Goal: Task Accomplishment & Management: Manage account settings

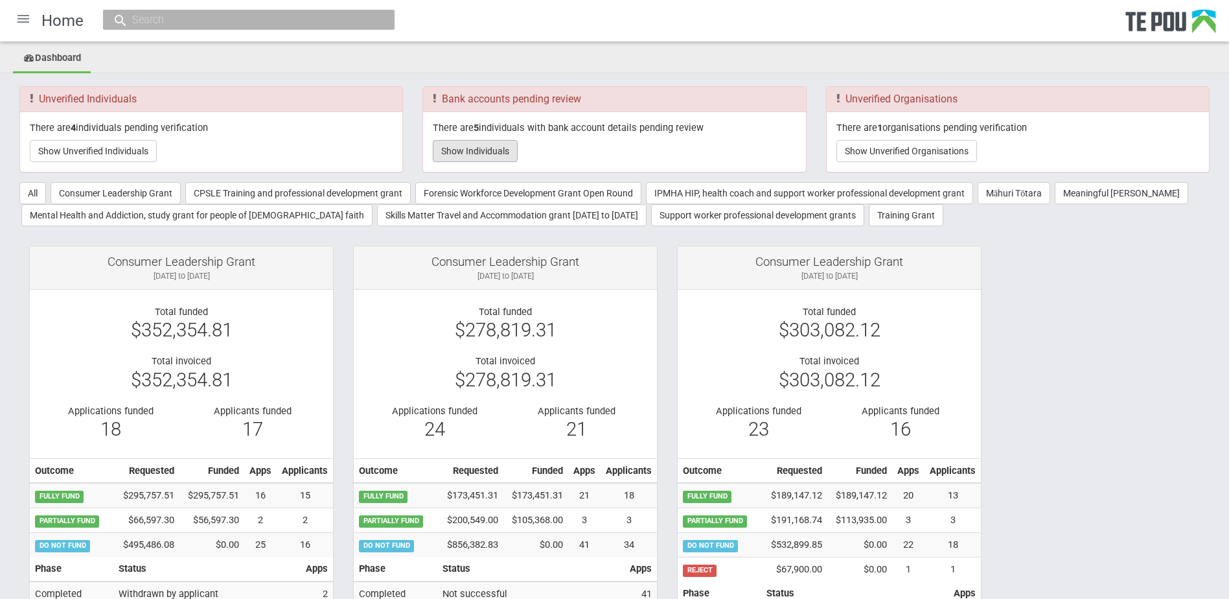
click at [490, 143] on button "Show Individuals" at bounding box center [475, 151] width 85 height 22
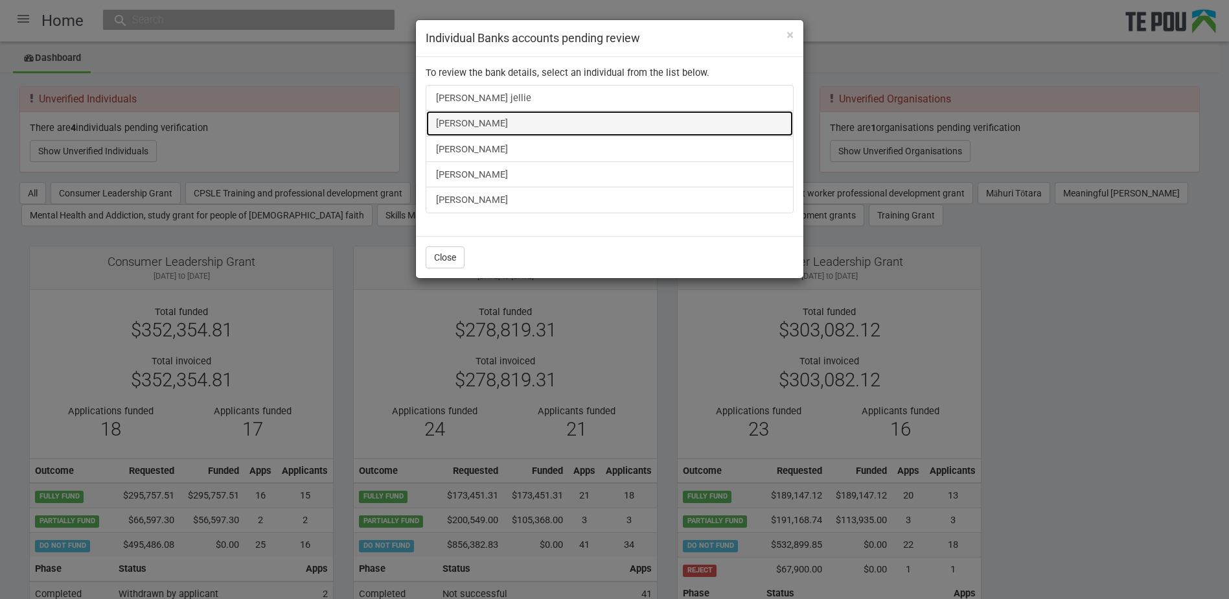
click at [472, 125] on link "[PERSON_NAME]" at bounding box center [610, 123] width 368 height 26
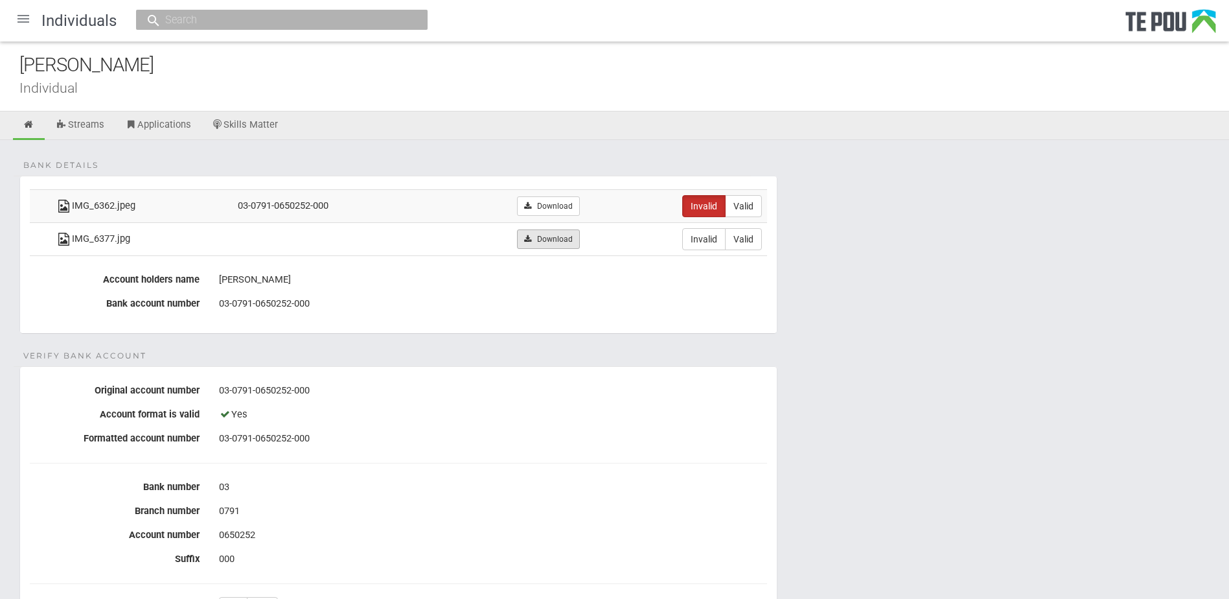
click at [540, 230] on link "Download" at bounding box center [548, 238] width 63 height 19
click at [568, 305] on div "03-0791-0650252-000" at bounding box center [493, 304] width 548 height 22
click at [746, 244] on label "Valid" at bounding box center [743, 239] width 37 height 22
radio input "true"
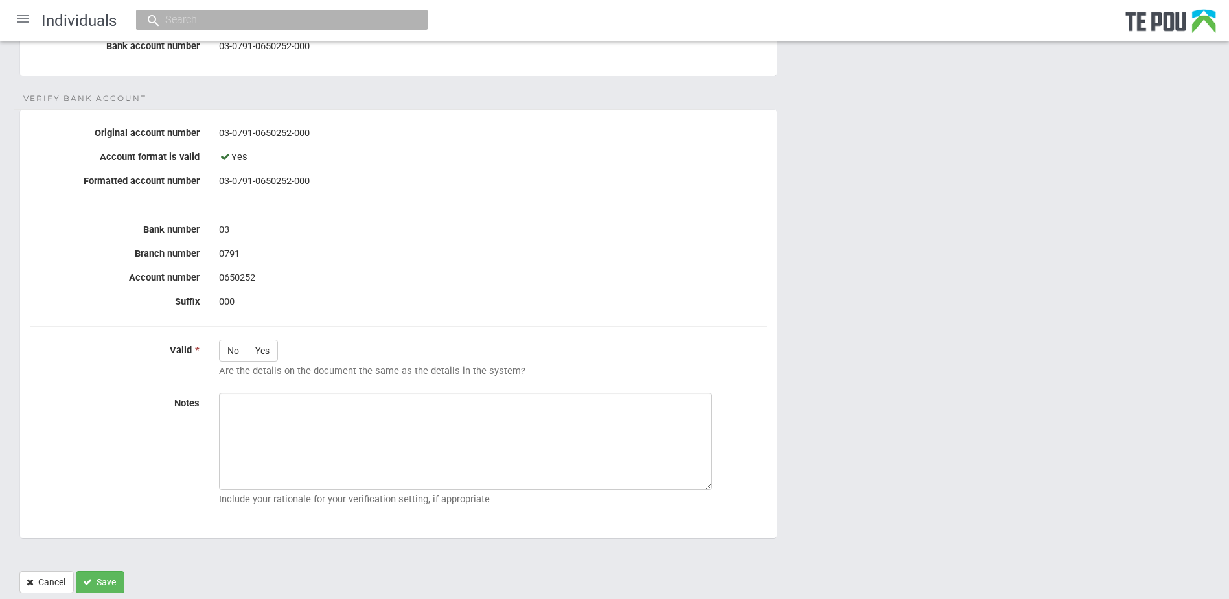
scroll to position [297, 0]
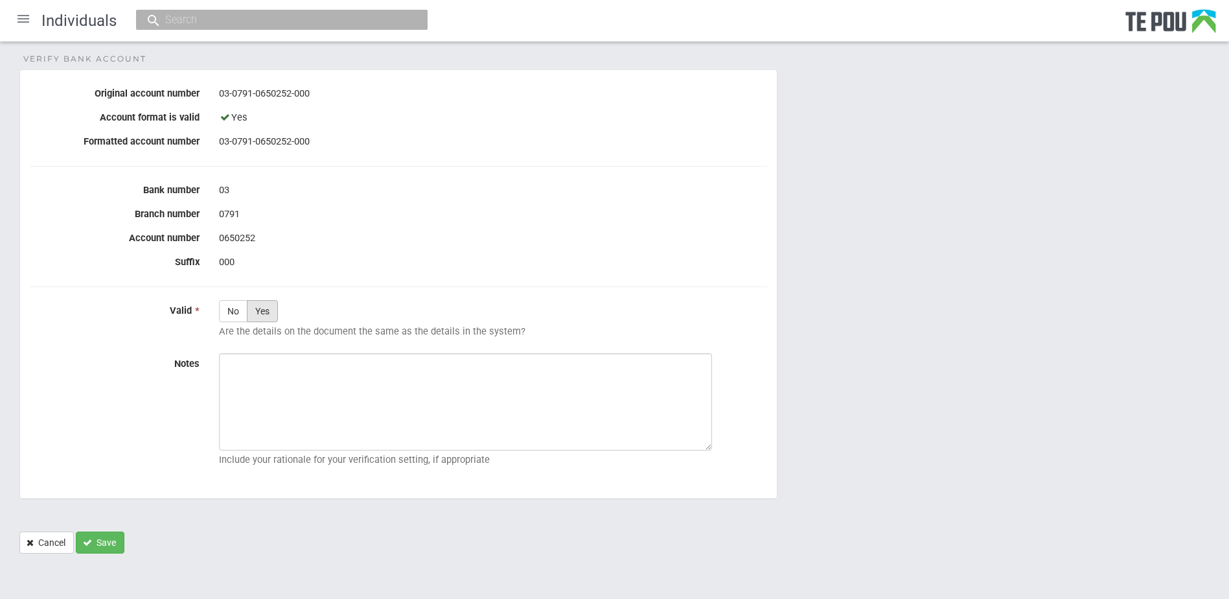
click at [264, 316] on label "Yes" at bounding box center [262, 311] width 31 height 22
radio input "true"
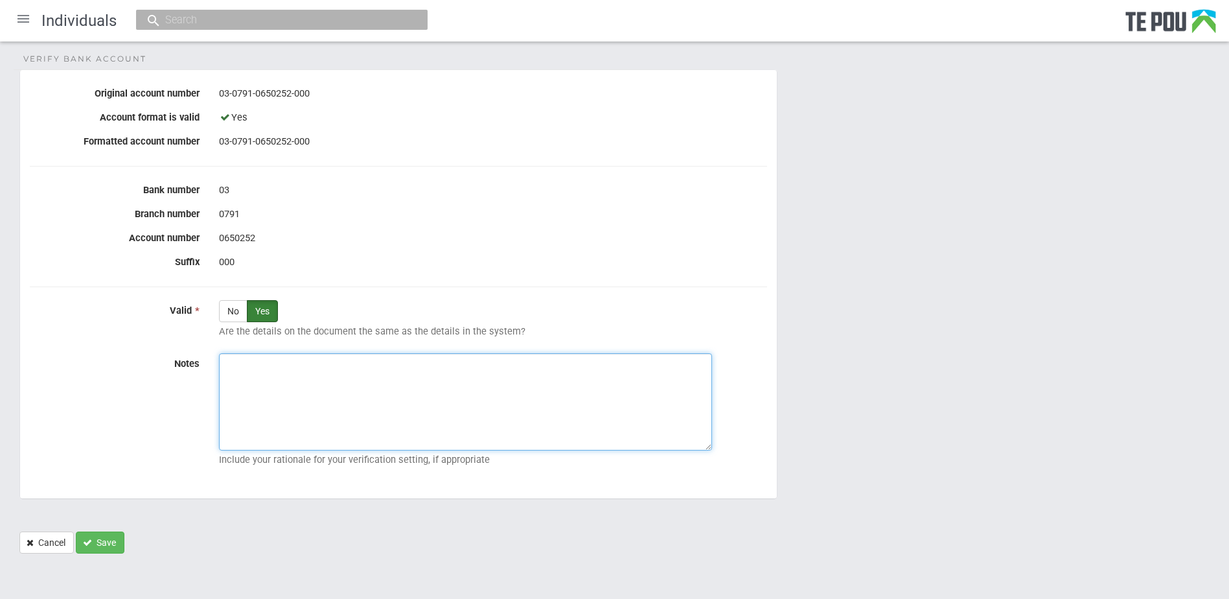
click at [298, 374] on textarea "Notes" at bounding box center [465, 401] width 493 height 97
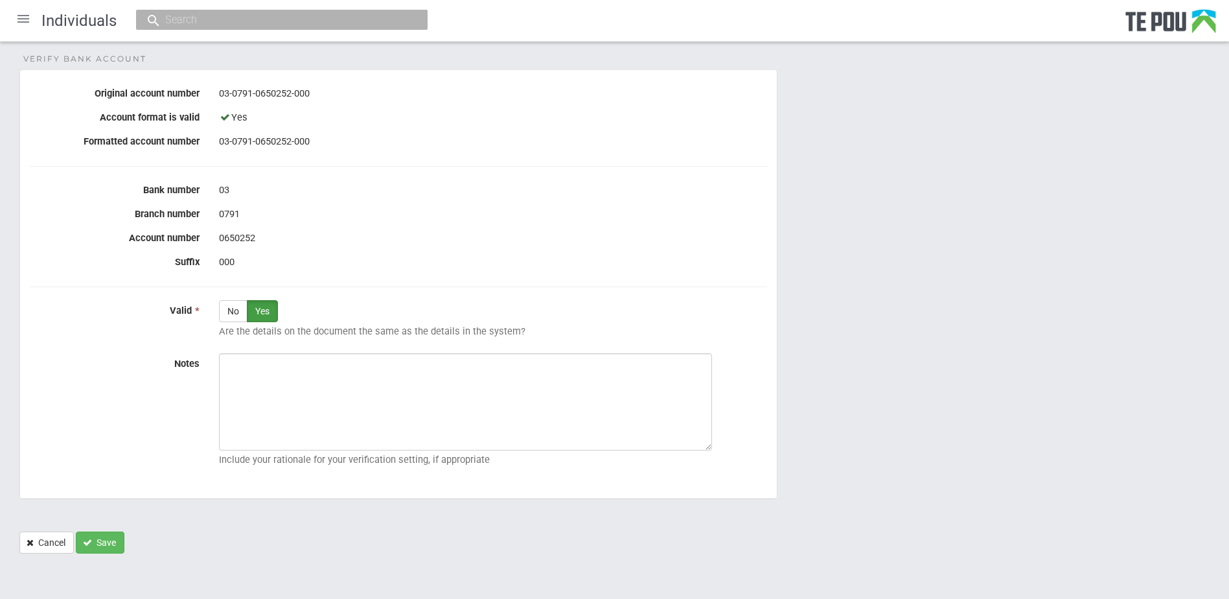
click at [842, 546] on form "Bank details IMG_6362.jpeg 03-0791-0650252-000 Download Invalid Valid IMG_6377.…" at bounding box center [614, 216] width 1190 height 675
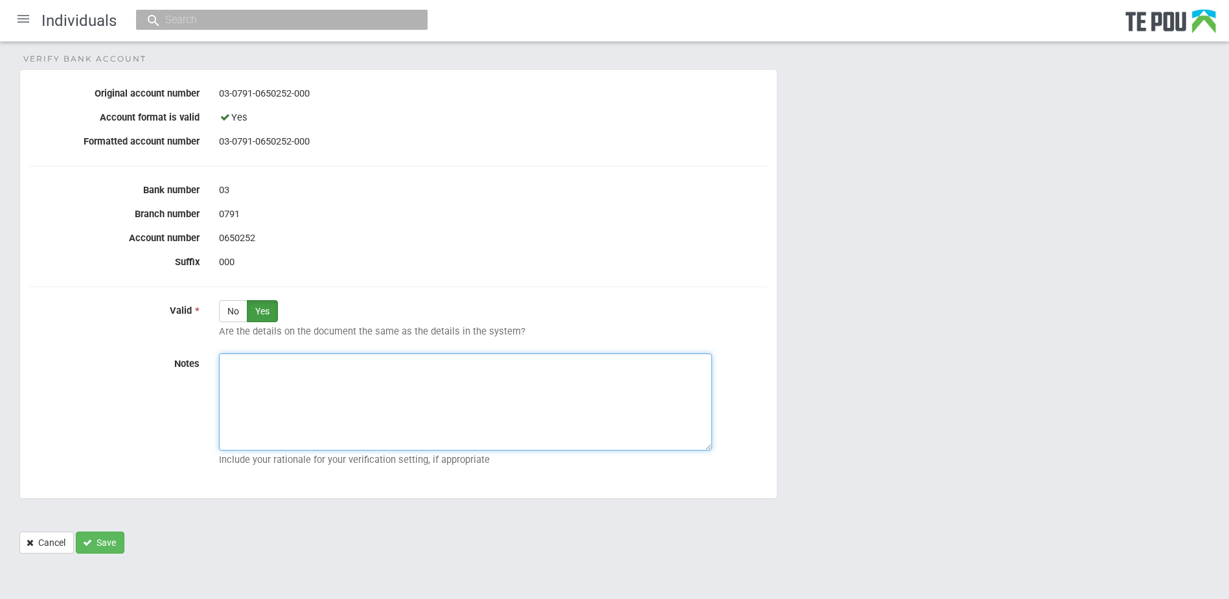
click at [603, 396] on textarea "Notes" at bounding box center [465, 401] width 493 height 97
paste textarea "Verified by Melody @ 18/9/2025"
type textarea "Verified by Melody @ 18/9/2025"
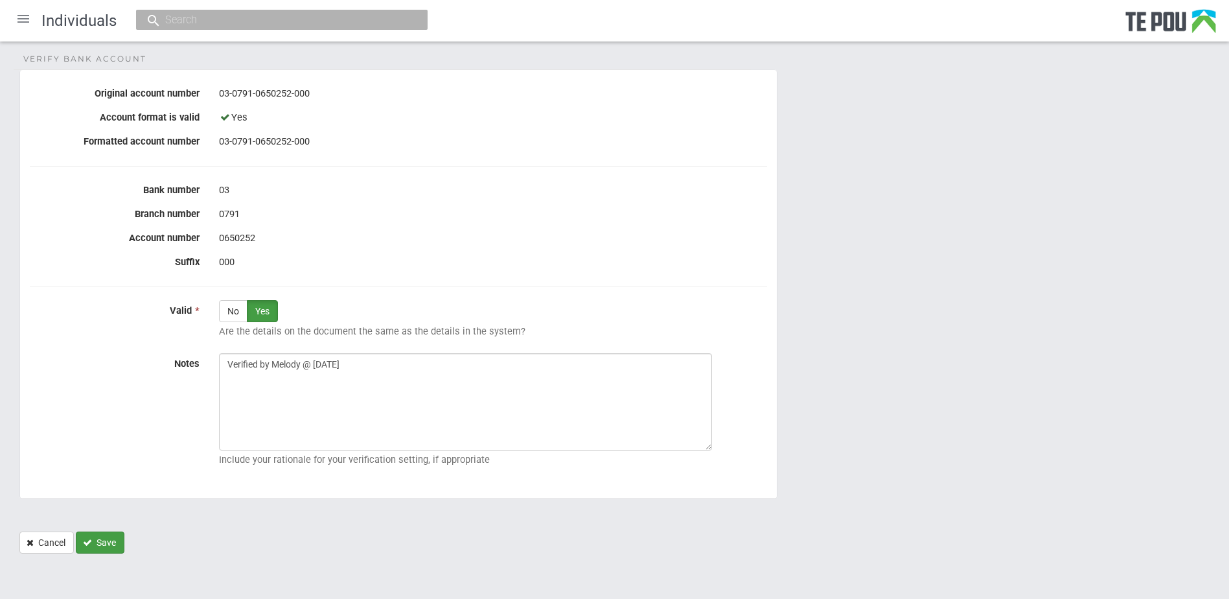
click at [95, 537] on button "Save" at bounding box center [100, 542] width 49 height 22
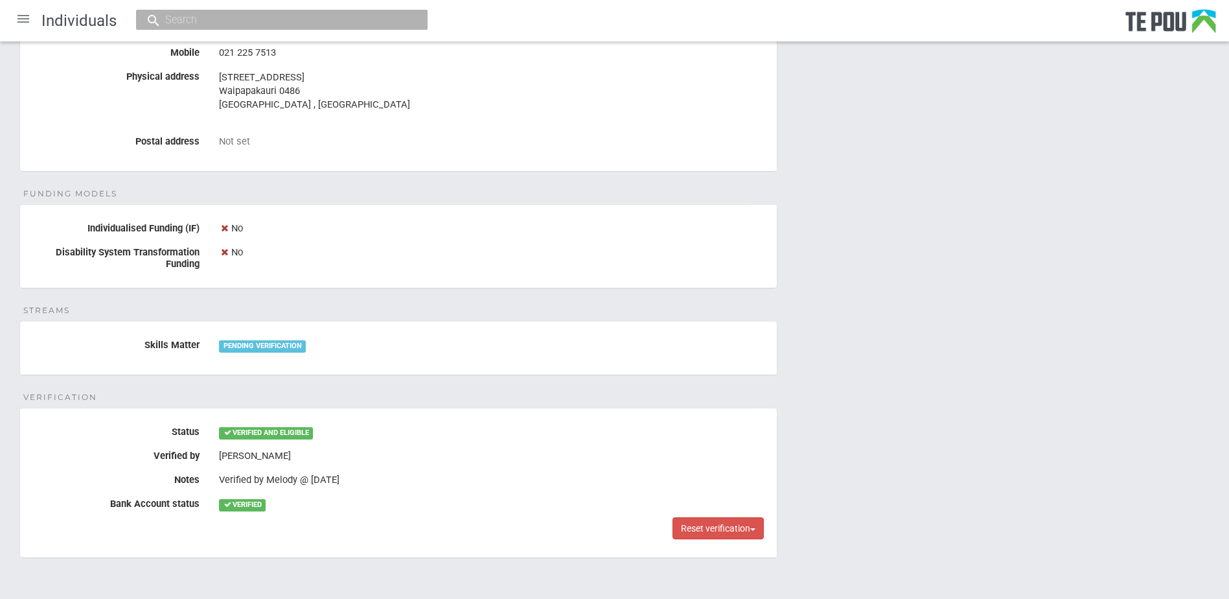
scroll to position [642, 0]
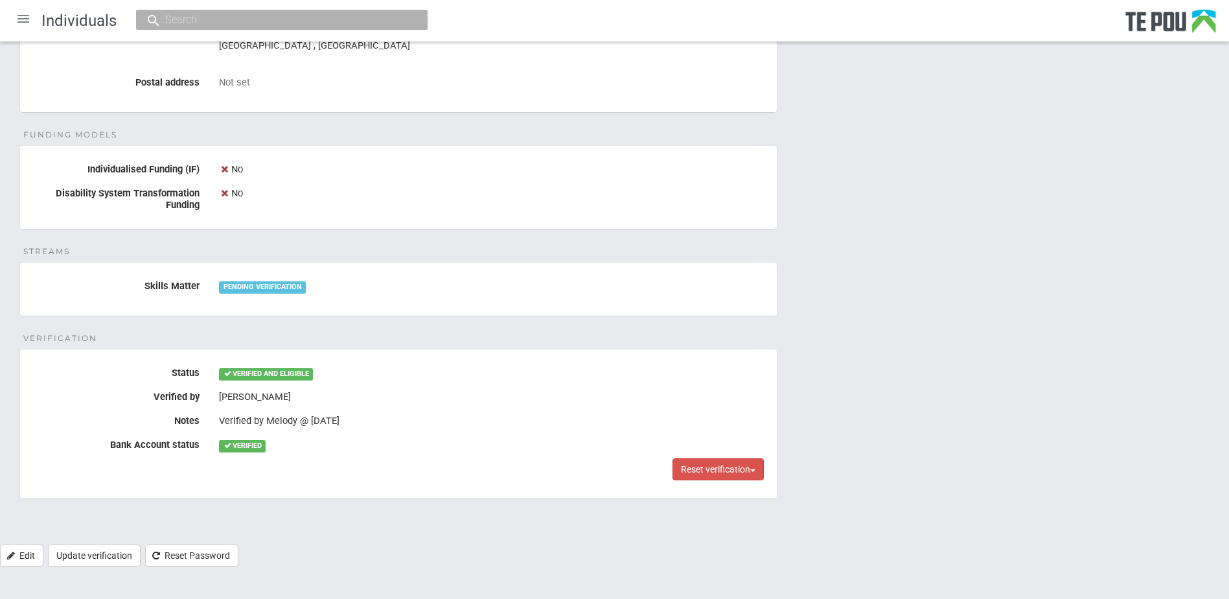
click at [831, 384] on div "Personal details Name Cory James Date of birth 11 Sep 1985 Occupation Not set B…" at bounding box center [614, 21] width 1229 height 1047
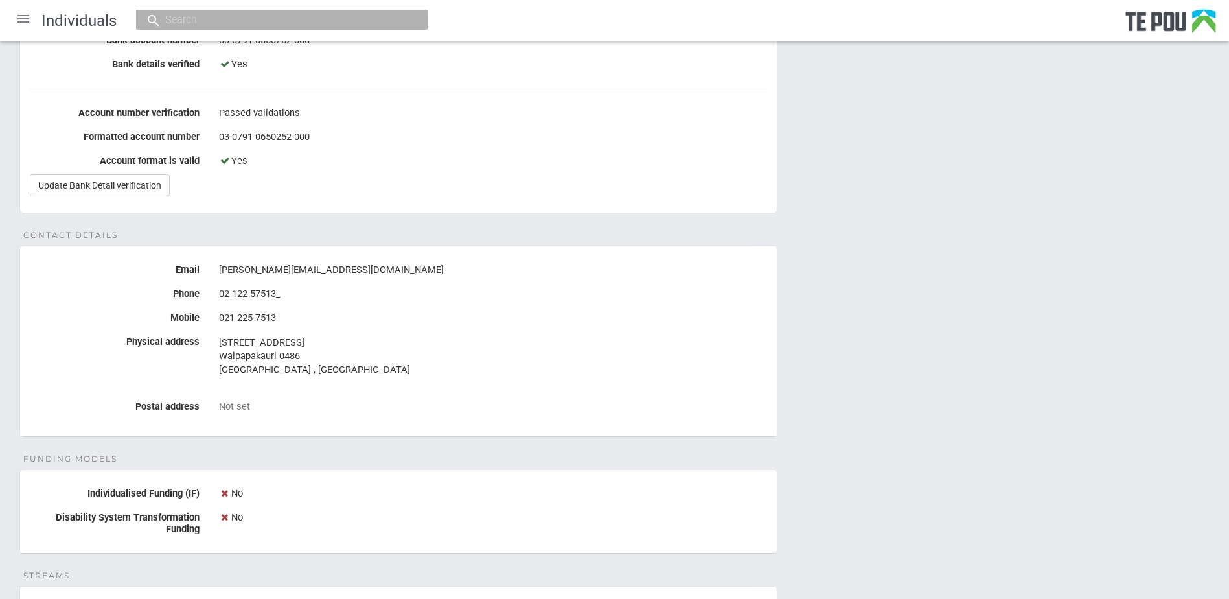
scroll to position [0, 0]
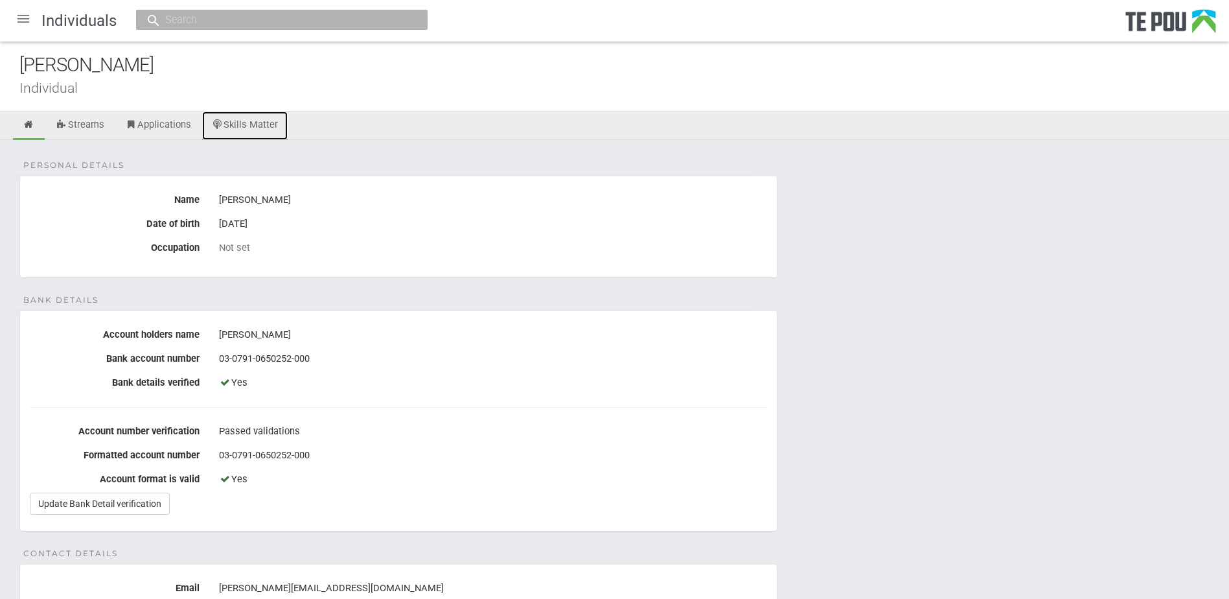
click at [240, 120] on link "Skills Matter" at bounding box center [245, 125] width 86 height 29
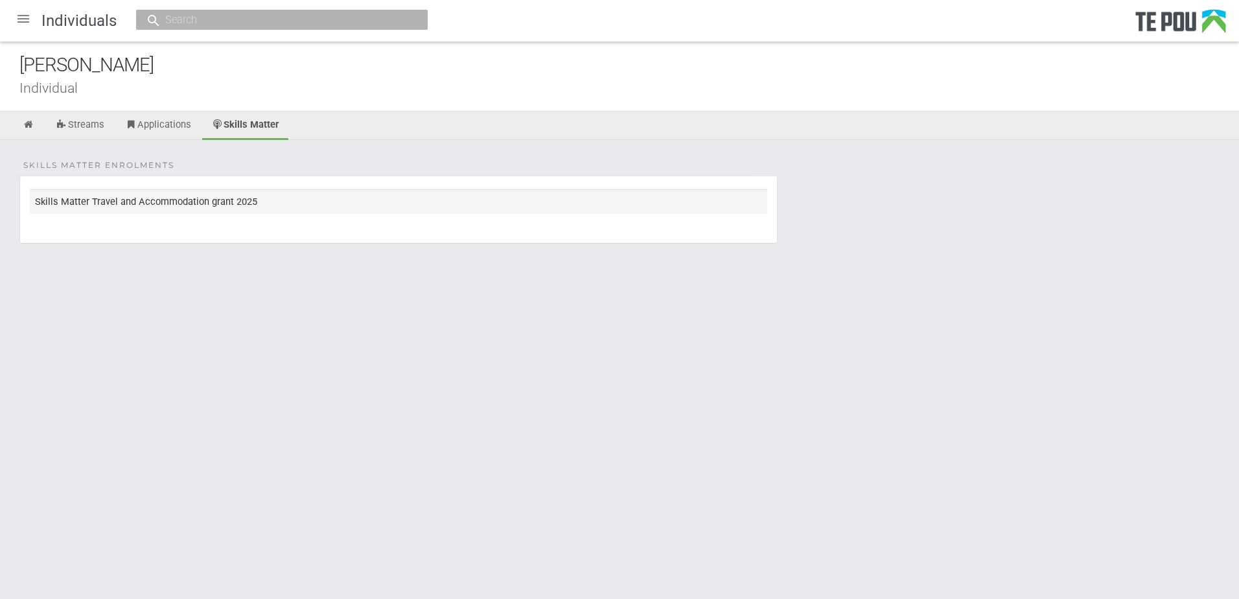
click at [234, 203] on td "Skills Matter Travel and Accommodation grant 2025" at bounding box center [398, 201] width 737 height 24
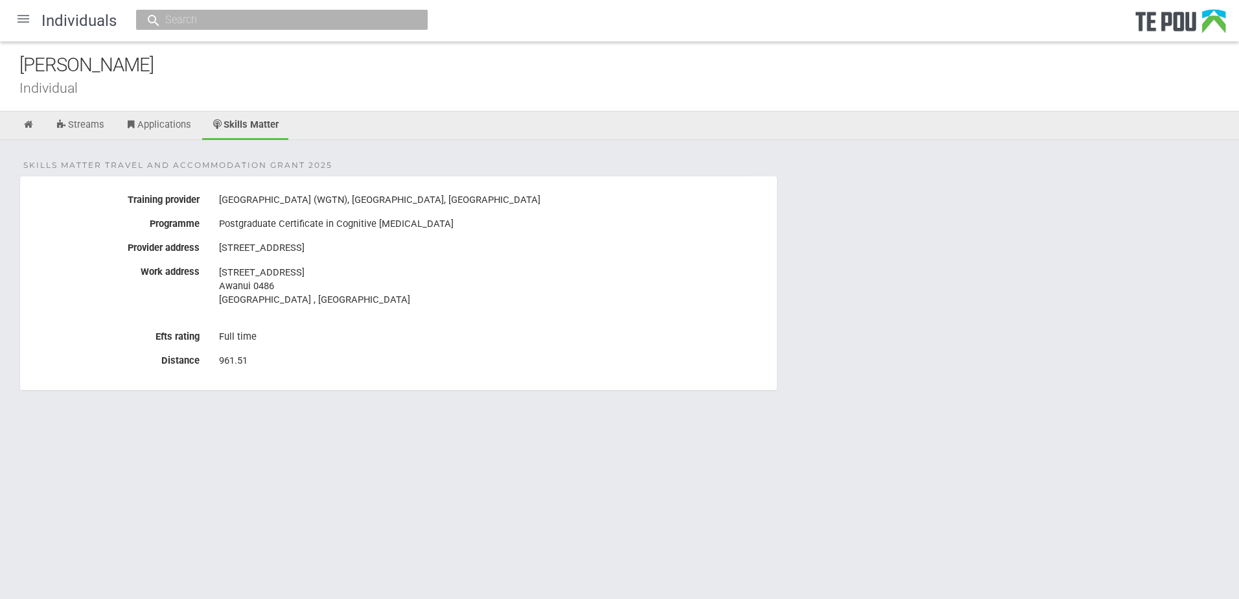
click at [428, 377] on fieldset "Skills Matter Travel and Accommodation grant 2025 Training provider [GEOGRAPHIC…" at bounding box center [398, 283] width 758 height 215
click at [357, 363] on div "961.51" at bounding box center [493, 361] width 548 height 22
click at [89, 122] on link "Streams" at bounding box center [80, 125] width 68 height 29
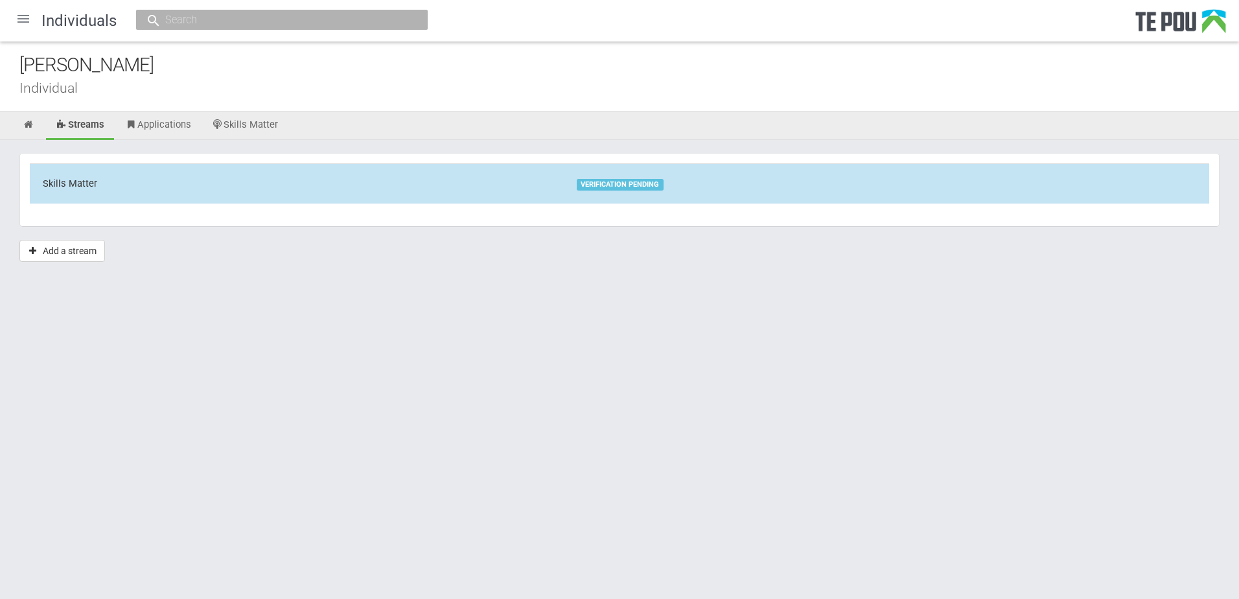
click at [367, 183] on td "Skills Matter" at bounding box center [297, 183] width 534 height 40
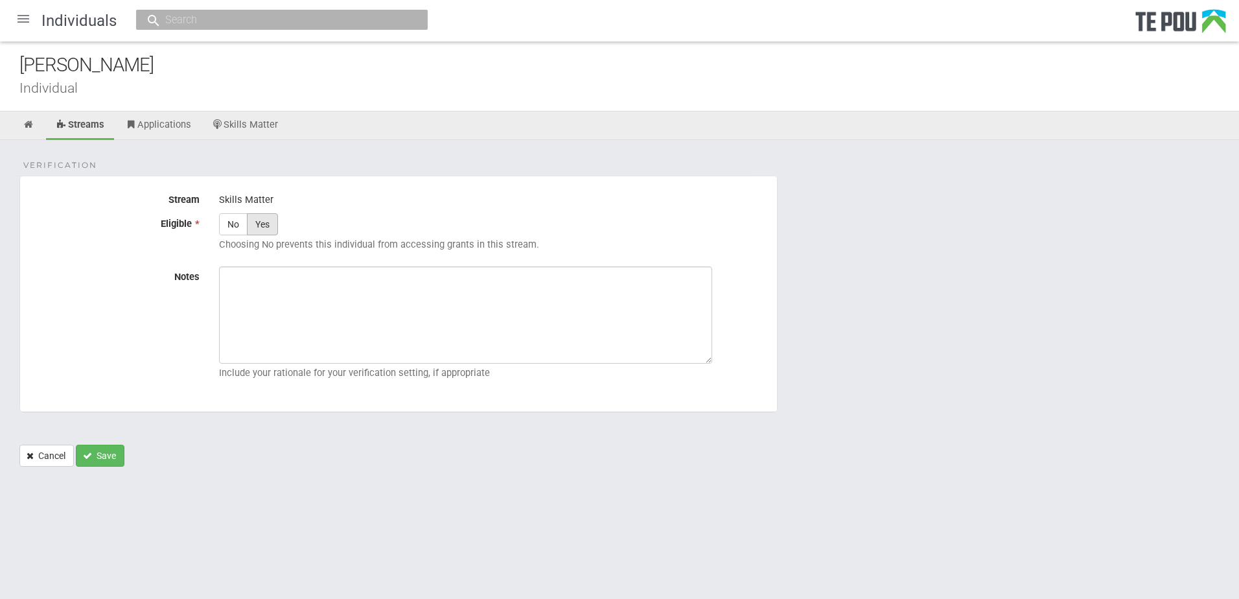
click at [268, 230] on label "Yes" at bounding box center [262, 224] width 31 height 22
radio input "true"
click at [295, 300] on textarea "Notes" at bounding box center [465, 314] width 493 height 97
paste textarea "Verified by Melody @ 18/9/2025"
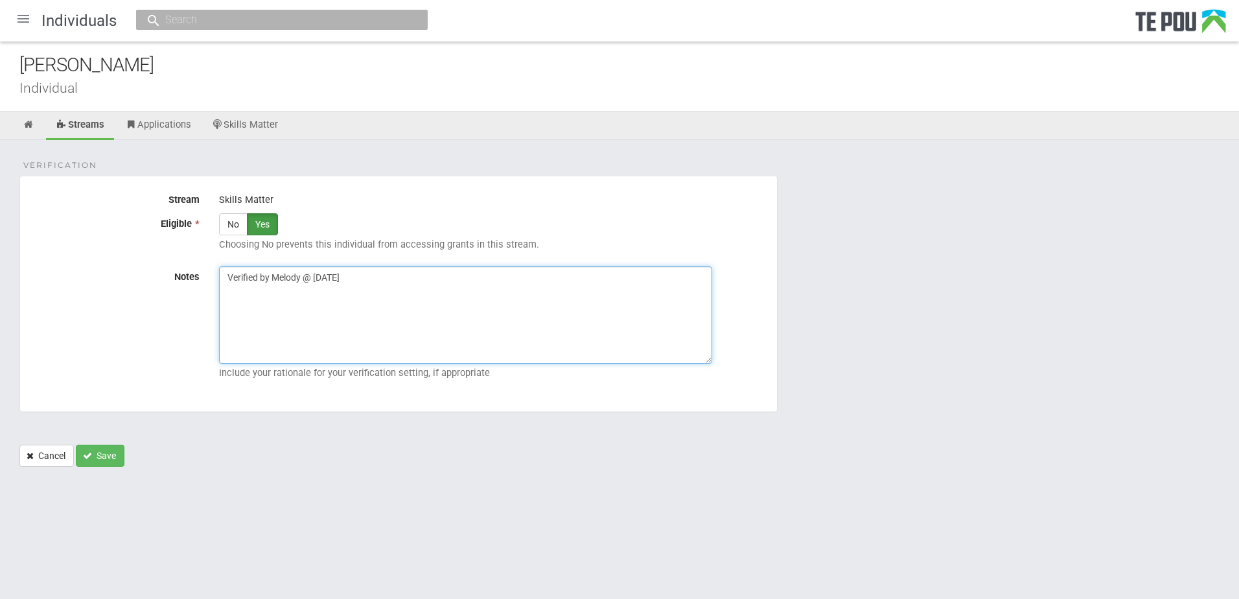
drag, startPoint x: 398, startPoint y: 296, endPoint x: 280, endPoint y: 325, distance: 121.5
click at [399, 296] on textarea "Verified by Melody @ 18/9/2025" at bounding box center [465, 314] width 493 height 97
type textarea "Verified by Melody @ 18/9/2025"
click at [104, 450] on button "Save" at bounding box center [100, 456] width 49 height 22
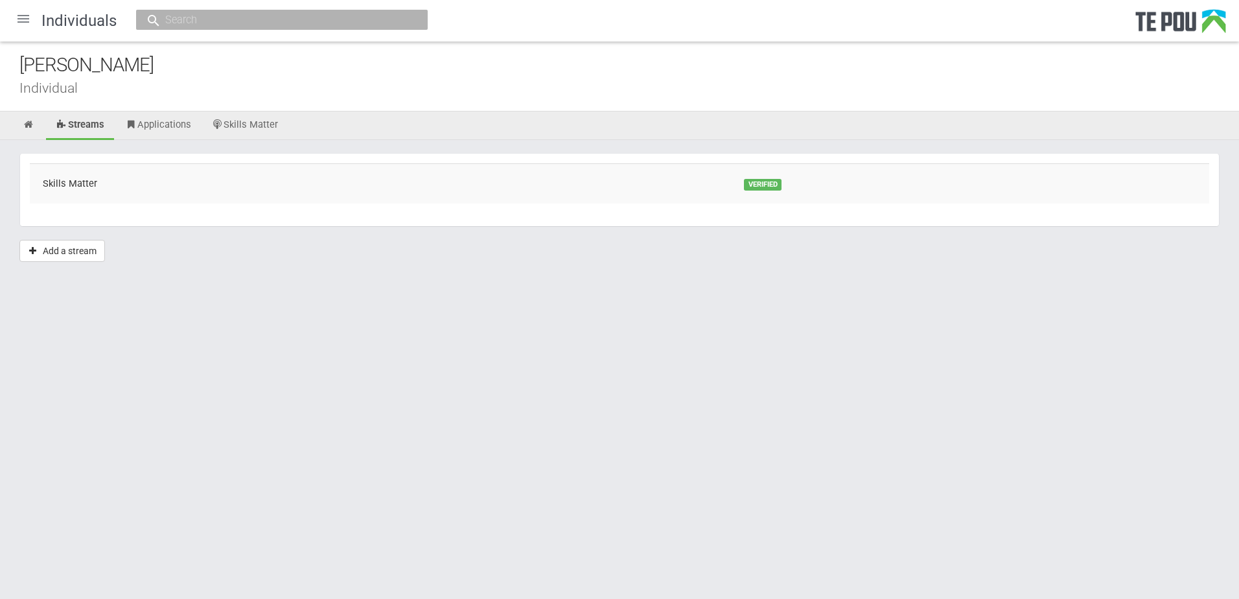
click at [21, 21] on div at bounding box center [23, 18] width 31 height 31
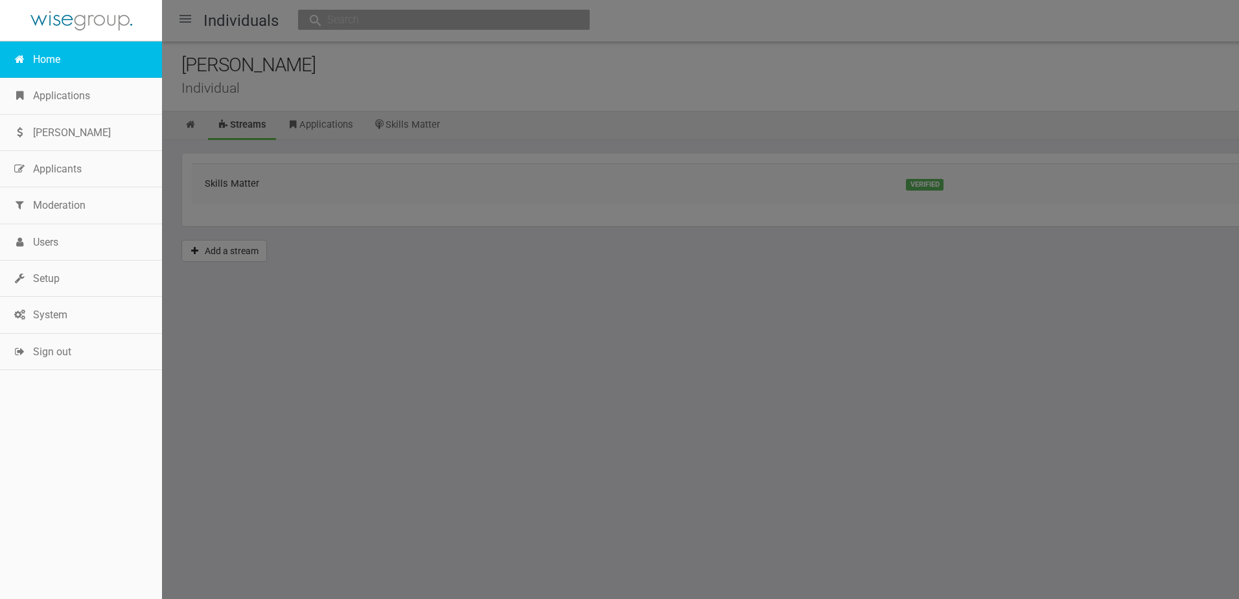
click at [54, 65] on link "Home" at bounding box center [81, 59] width 162 height 36
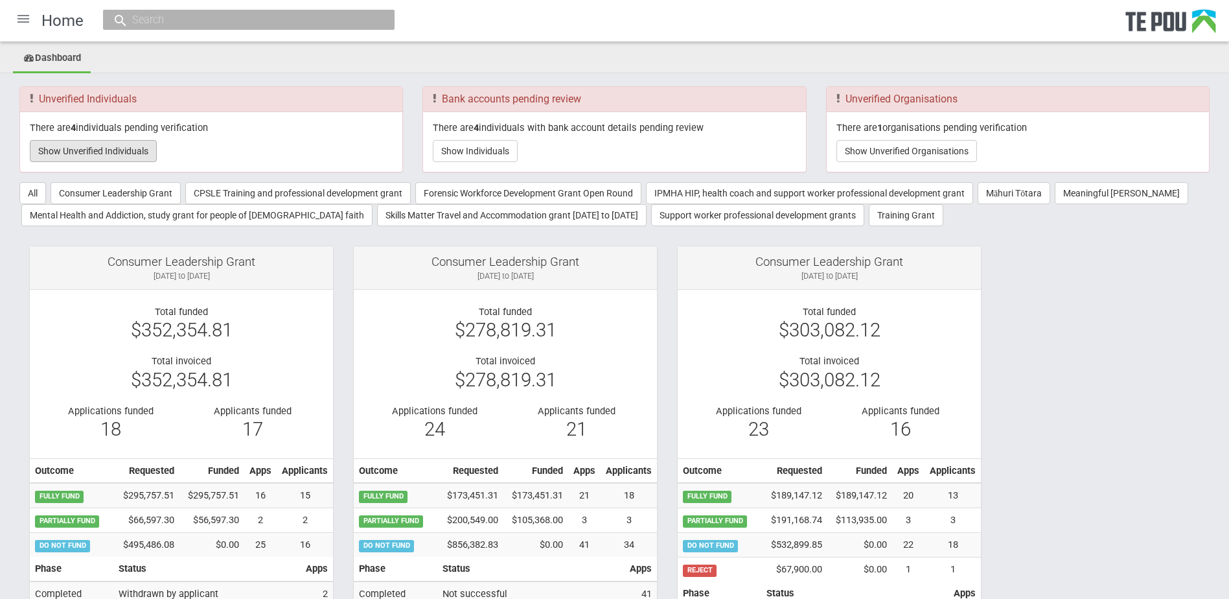
click at [121, 156] on button "Show Unverified Individuals" at bounding box center [93, 151] width 127 height 22
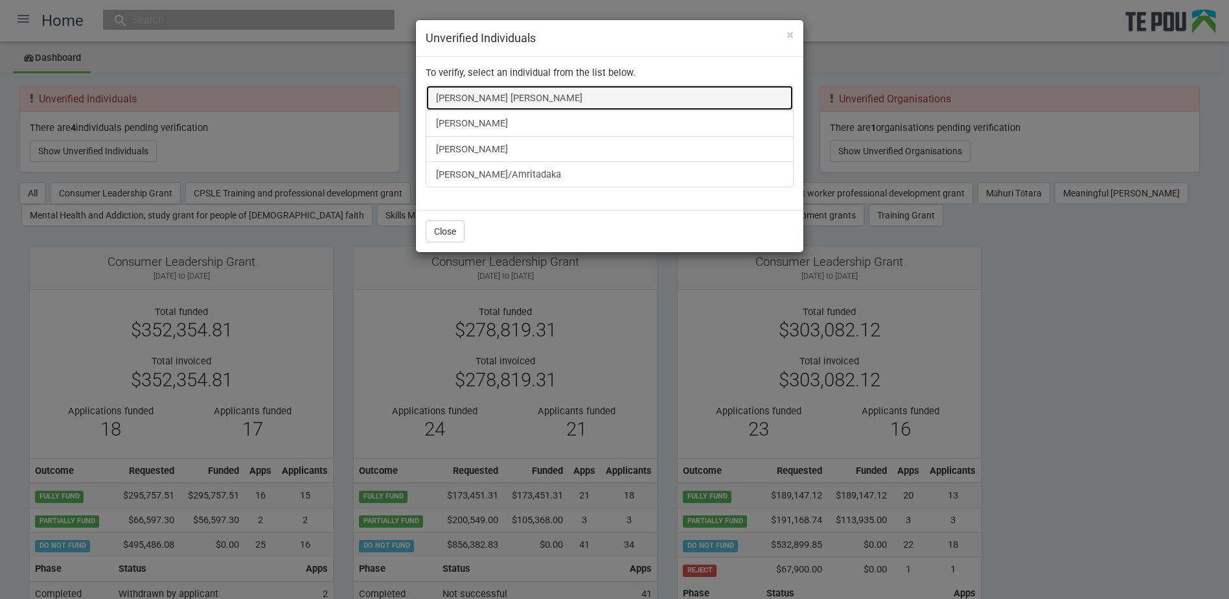
click at [520, 102] on link "[PERSON_NAME] [PERSON_NAME]" at bounding box center [610, 98] width 368 height 26
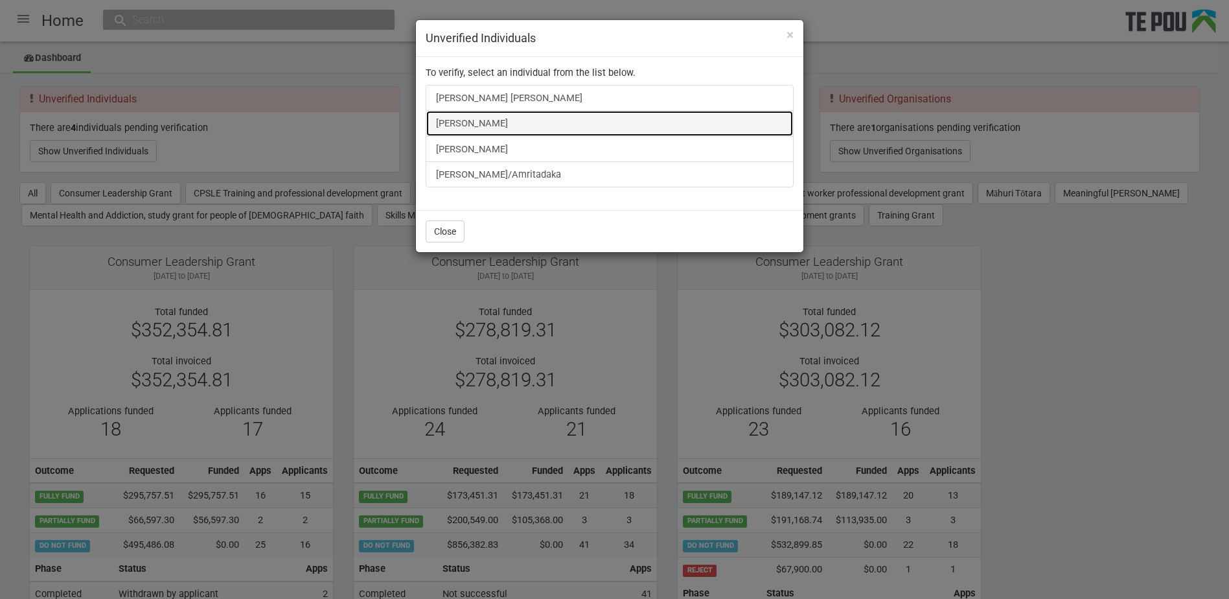
click at [456, 119] on link "[PERSON_NAME]" at bounding box center [610, 123] width 368 height 26
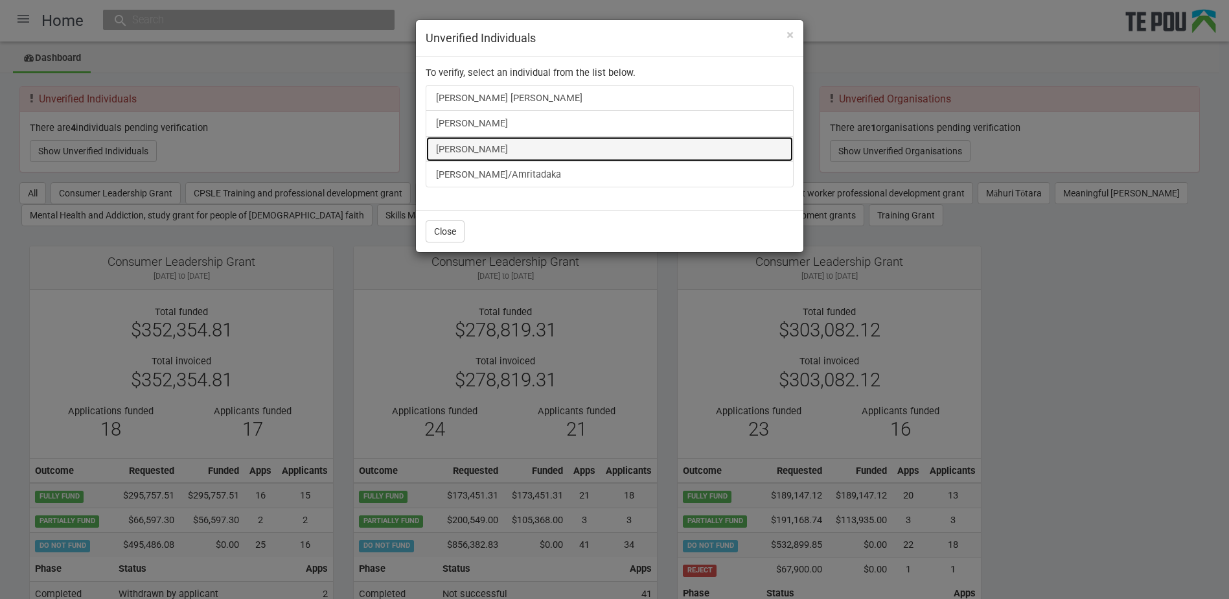
click at [447, 152] on link "Jennifer Allen" at bounding box center [610, 149] width 368 height 26
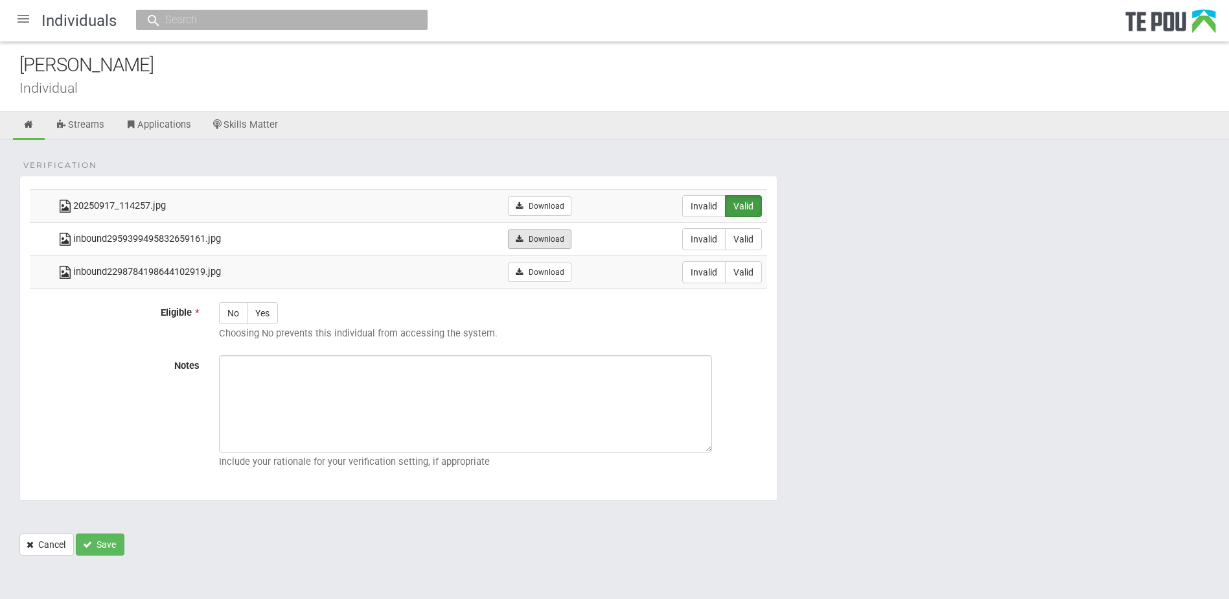
click at [548, 237] on link "Download" at bounding box center [539, 238] width 63 height 19
click at [534, 279] on link "Download" at bounding box center [539, 271] width 63 height 19
click at [757, 237] on label "Valid" at bounding box center [743, 239] width 37 height 22
radio input "true"
click at [749, 273] on label "Valid" at bounding box center [743, 272] width 37 height 22
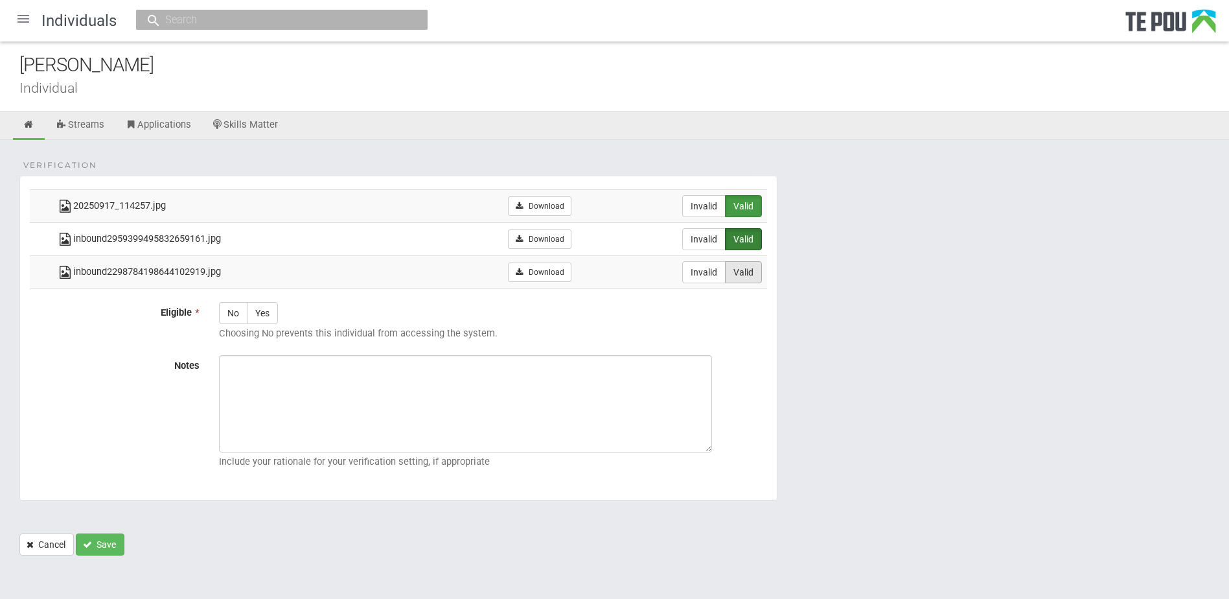
radio input "true"
click at [272, 305] on label "Yes" at bounding box center [262, 313] width 31 height 22
radio input "true"
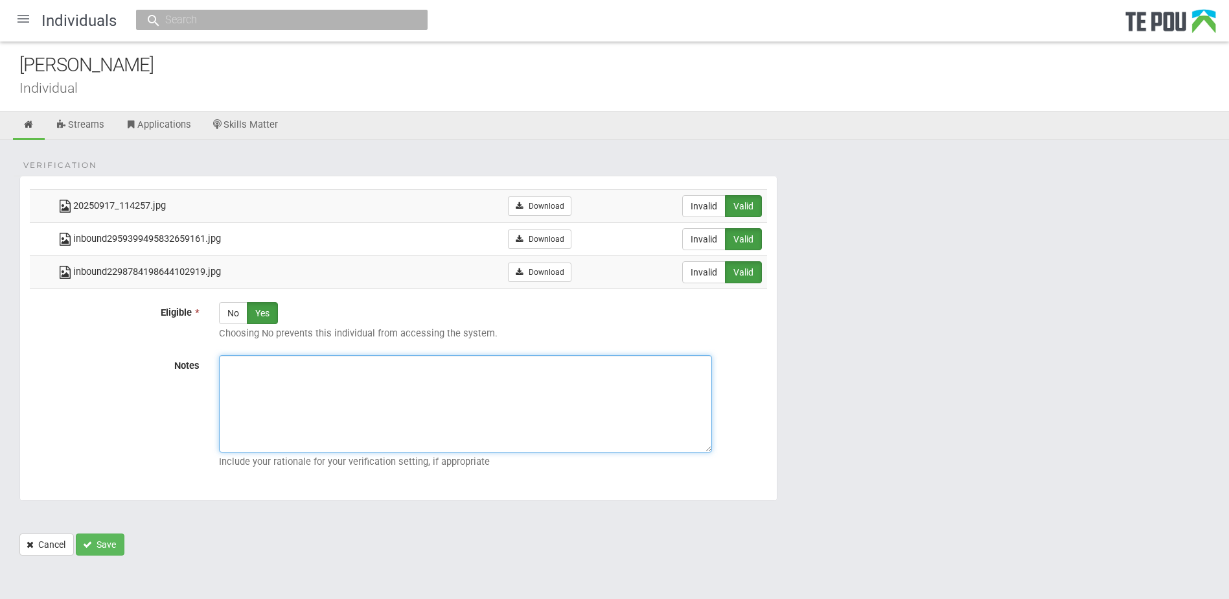
click at [311, 424] on textarea "Notes" at bounding box center [465, 403] width 493 height 97
paste textarea "Verified by Melody @ 18/9/2025"
type textarea "Verified by Melody @ 18/9/2025"
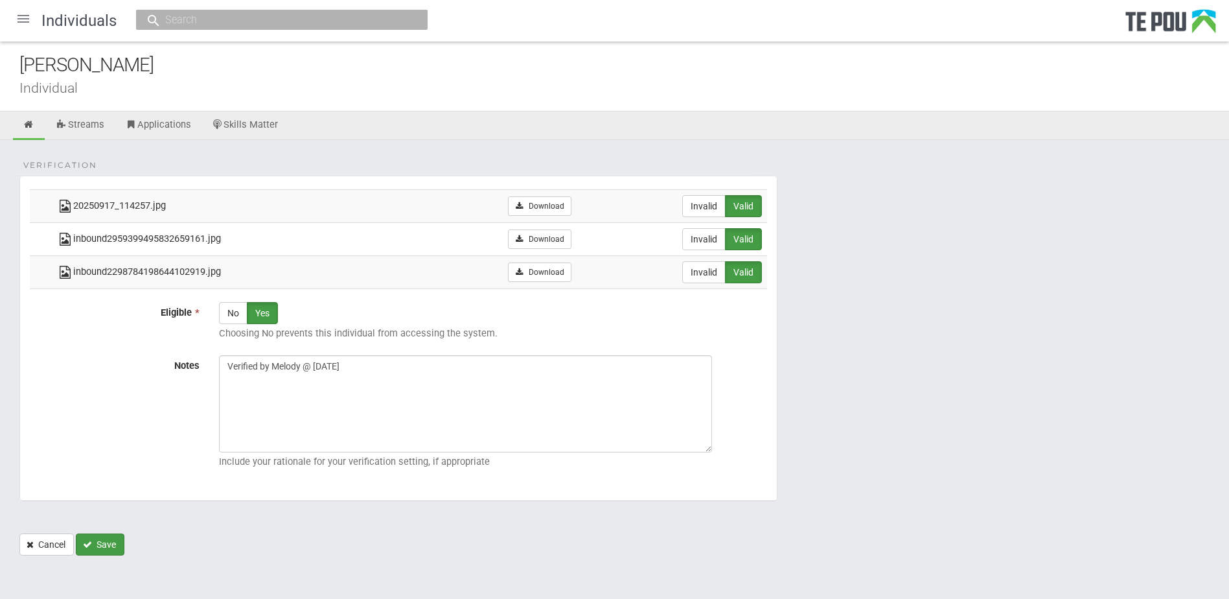
click at [108, 543] on button "Save" at bounding box center [100, 544] width 49 height 22
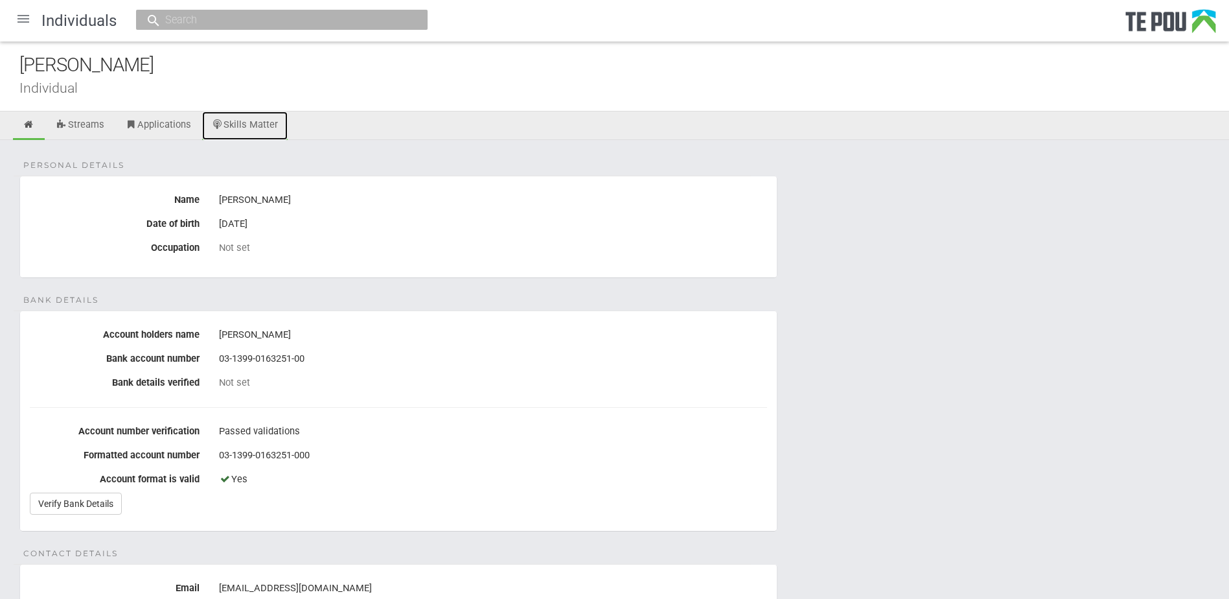
click at [267, 132] on link "Skills Matter" at bounding box center [245, 125] width 86 height 29
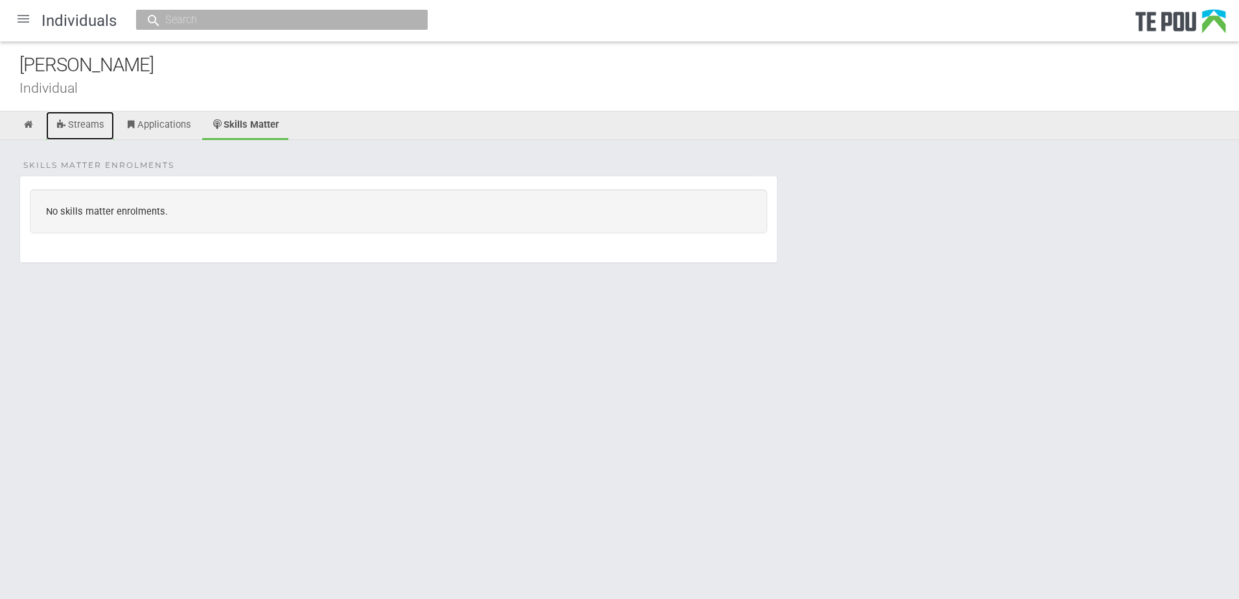
click at [88, 121] on link "Streams" at bounding box center [80, 125] width 68 height 29
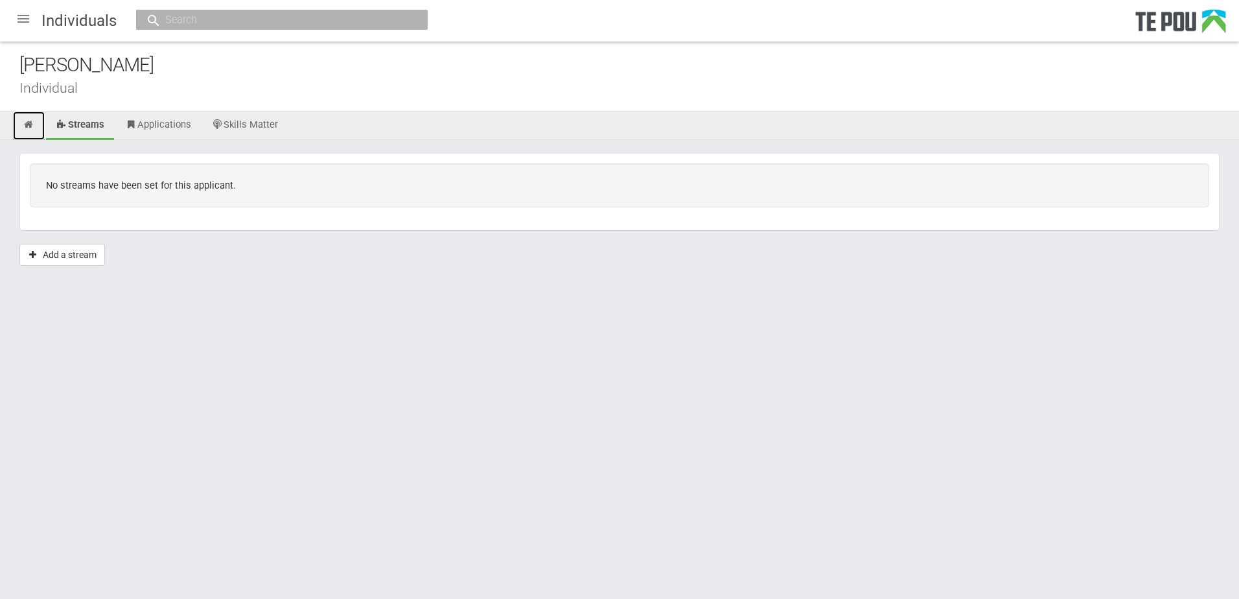
click at [27, 128] on icon at bounding box center [29, 125] width 12 height 10
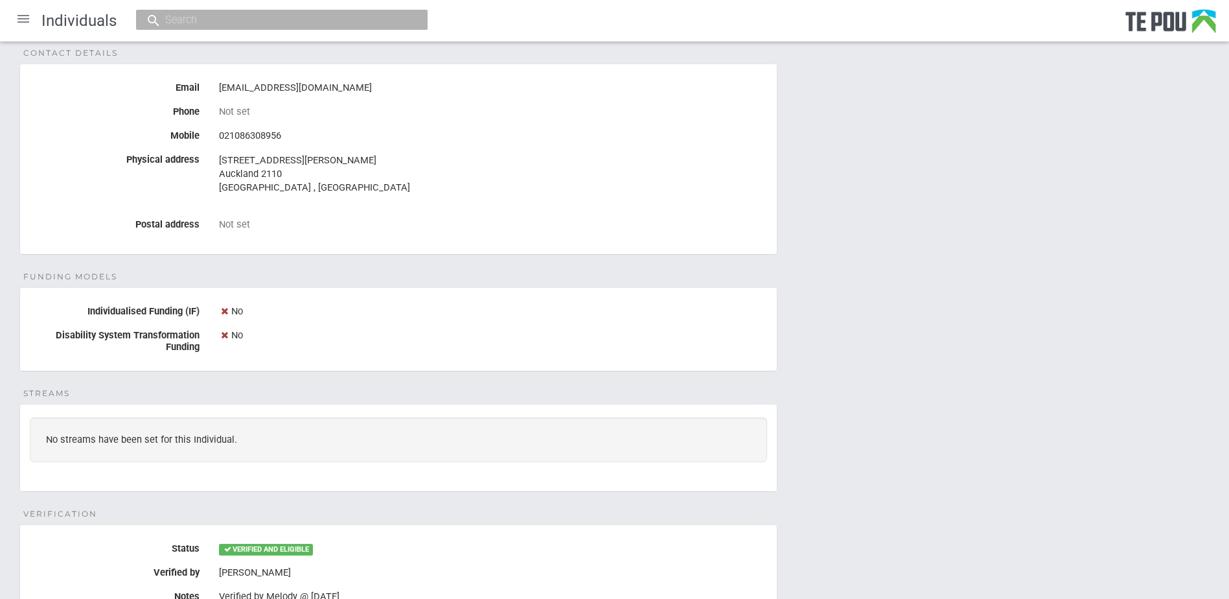
scroll to position [287, 0]
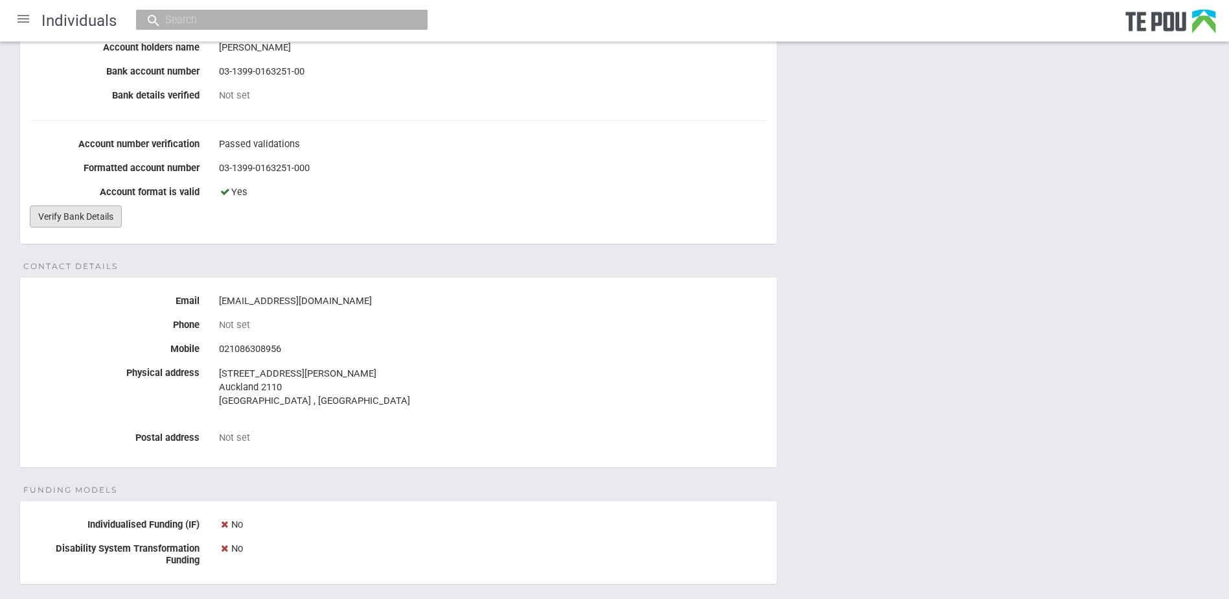
click at [75, 225] on link "Verify Bank Details" at bounding box center [76, 216] width 92 height 22
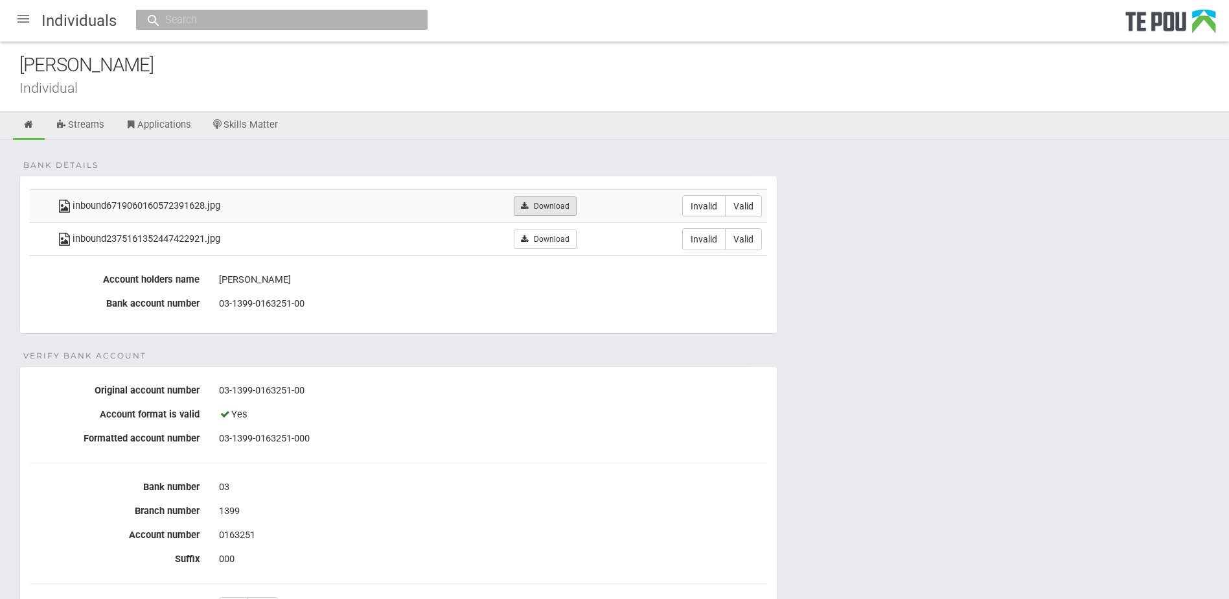
click at [537, 209] on link "Download" at bounding box center [545, 205] width 63 height 19
drag, startPoint x: 820, startPoint y: 306, endPoint x: 810, endPoint y: 299, distance: 12.6
click at [820, 306] on form "Bank details inbound6719060160572391628.jpg Download Invalid Valid inbound23751…" at bounding box center [614, 513] width 1190 height 675
click at [543, 240] on link "Download" at bounding box center [545, 238] width 63 height 19
click at [29, 13] on div at bounding box center [23, 18] width 31 height 31
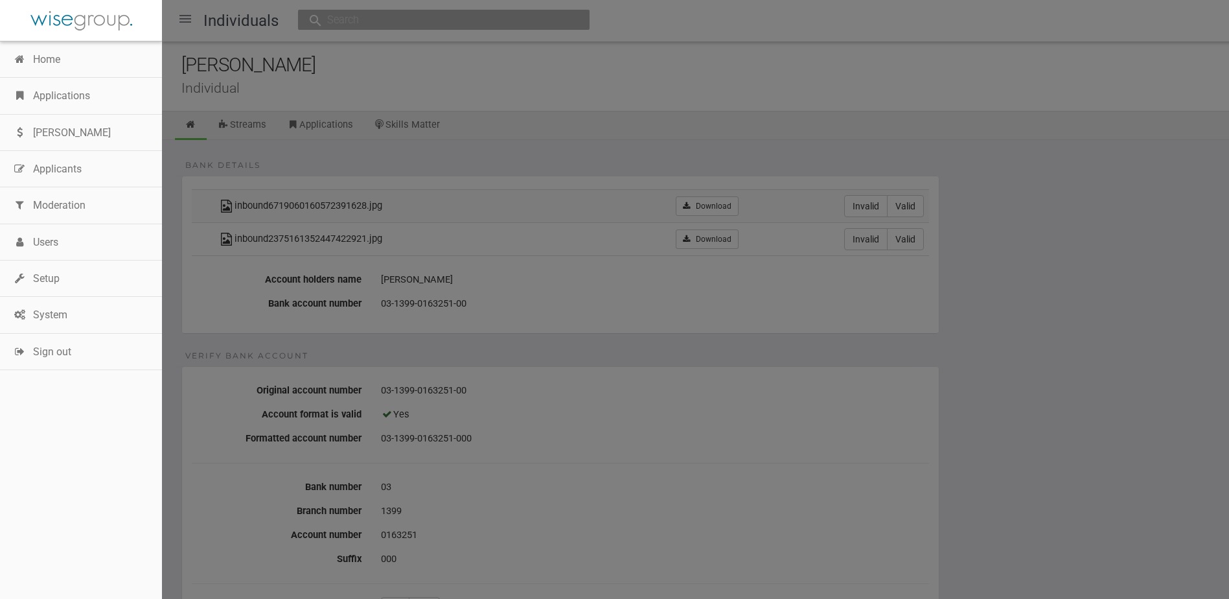
click at [791, 85] on div at bounding box center [614, 299] width 1229 height 599
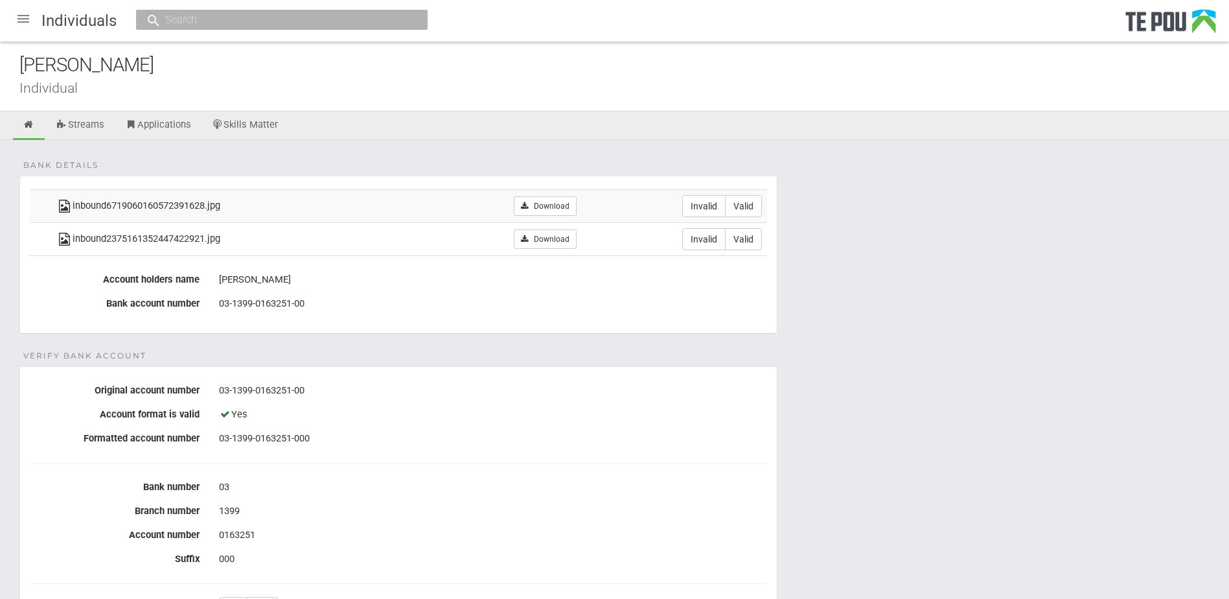
click at [29, 28] on div at bounding box center [23, 18] width 31 height 31
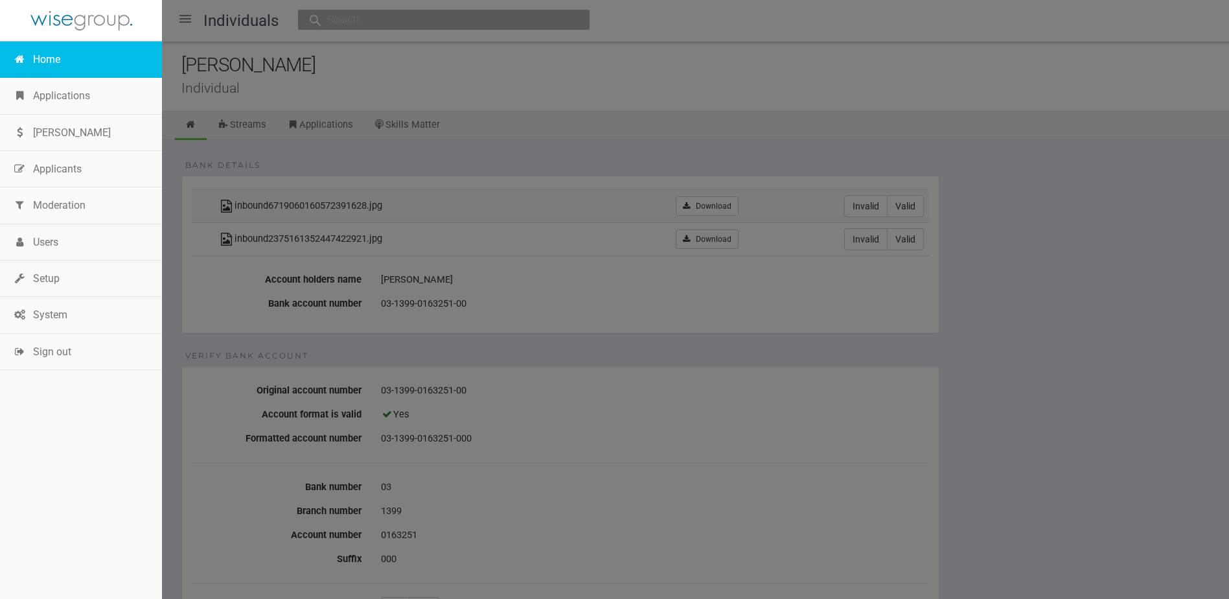
click at [52, 61] on link "Home" at bounding box center [81, 59] width 162 height 36
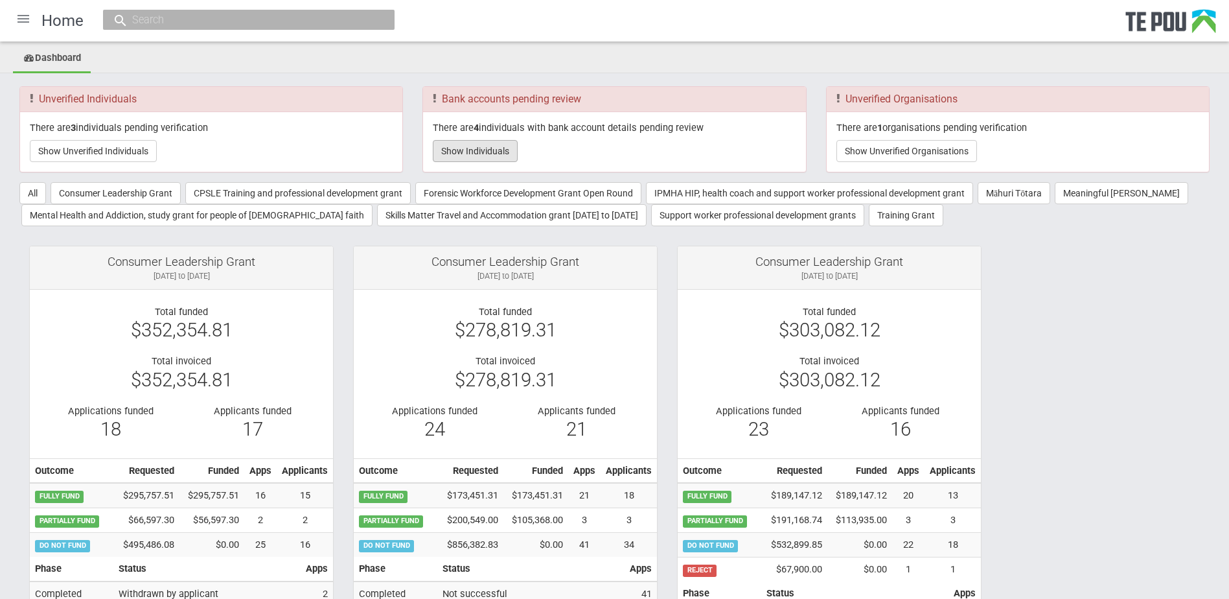
click at [466, 150] on button "Show Individuals" at bounding box center [475, 151] width 85 height 22
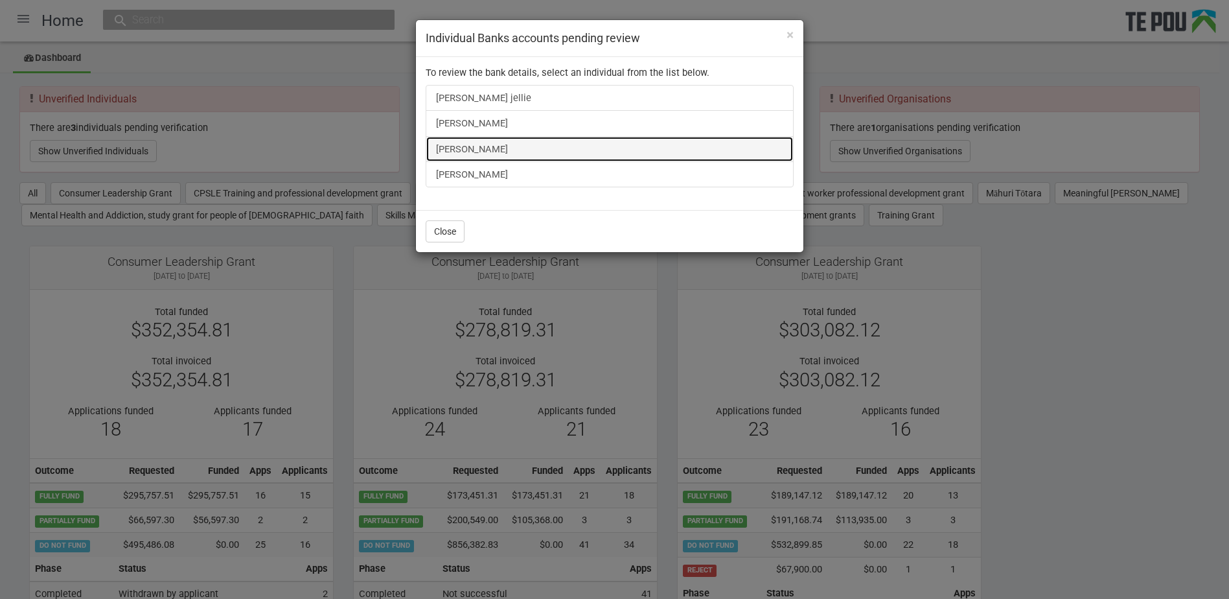
click at [495, 144] on link "[PERSON_NAME]" at bounding box center [610, 149] width 368 height 26
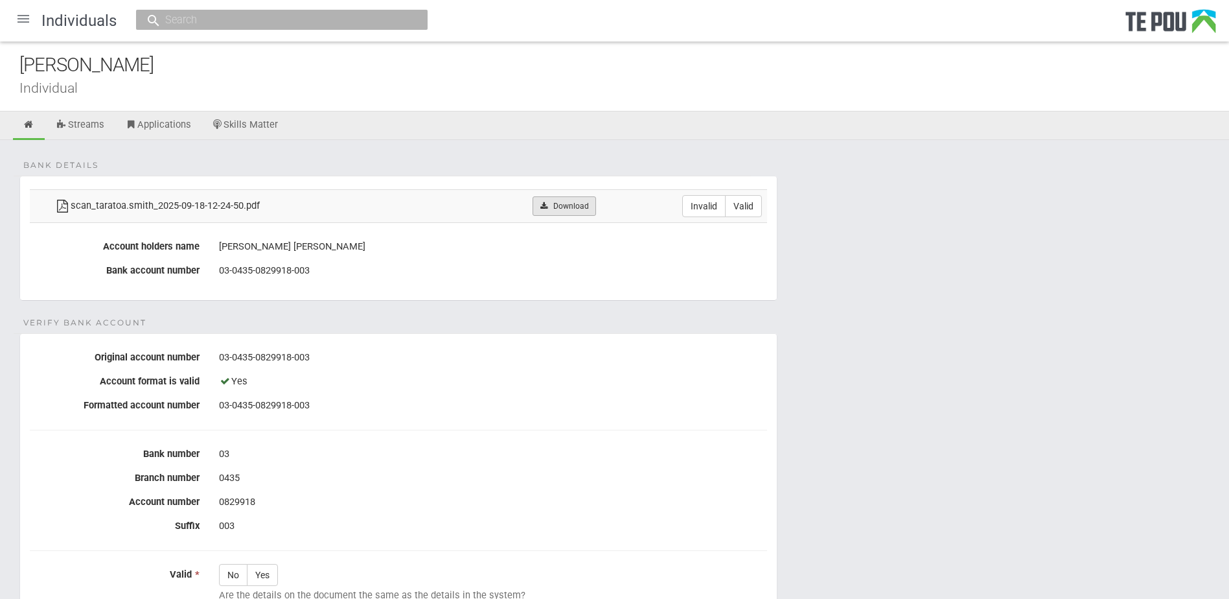
click at [544, 199] on link "Download" at bounding box center [564, 205] width 63 height 19
click at [687, 203] on label "Invalid" at bounding box center [703, 206] width 43 height 22
radio input "true"
click at [384, 302] on form "Bank details scan_taratoa.smith_2025-09-18-12-24-50.pdf Download Invalid Valid …" at bounding box center [614, 496] width 1190 height 641
click at [385, 329] on form "Bank details scan_taratoa.smith_2025-09-18-12-24-50.pdf Download Invalid Valid …" at bounding box center [614, 496] width 1190 height 641
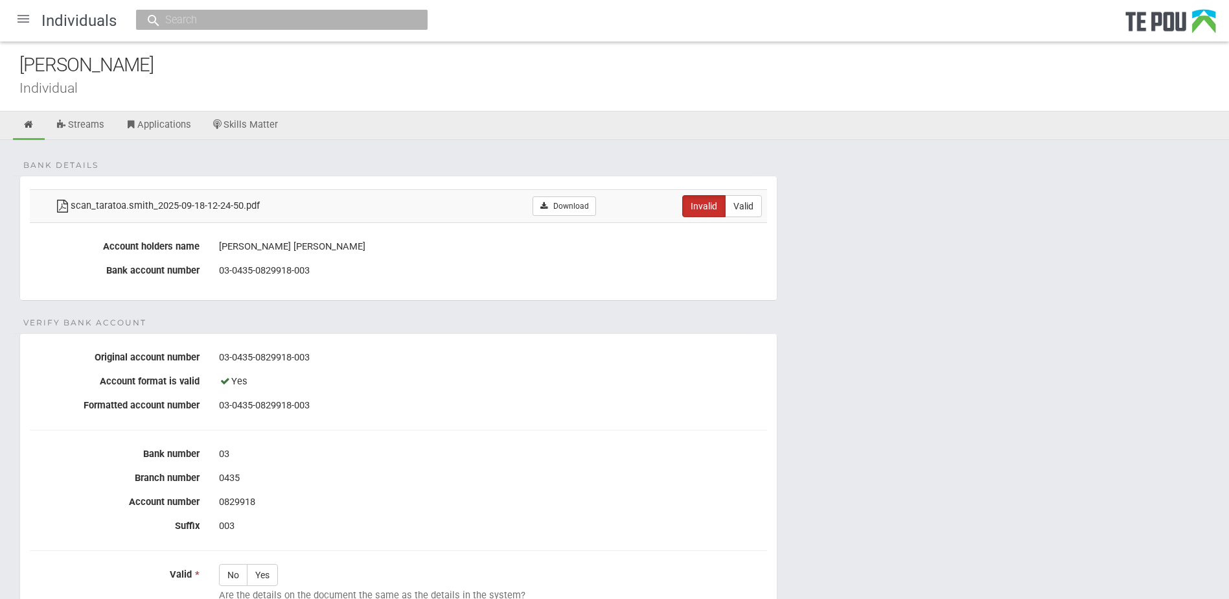
click at [369, 314] on form "Bank details scan_taratoa.smith_2025-09-18-12-24-50.pdf Download Invalid Valid …" at bounding box center [614, 496] width 1190 height 641
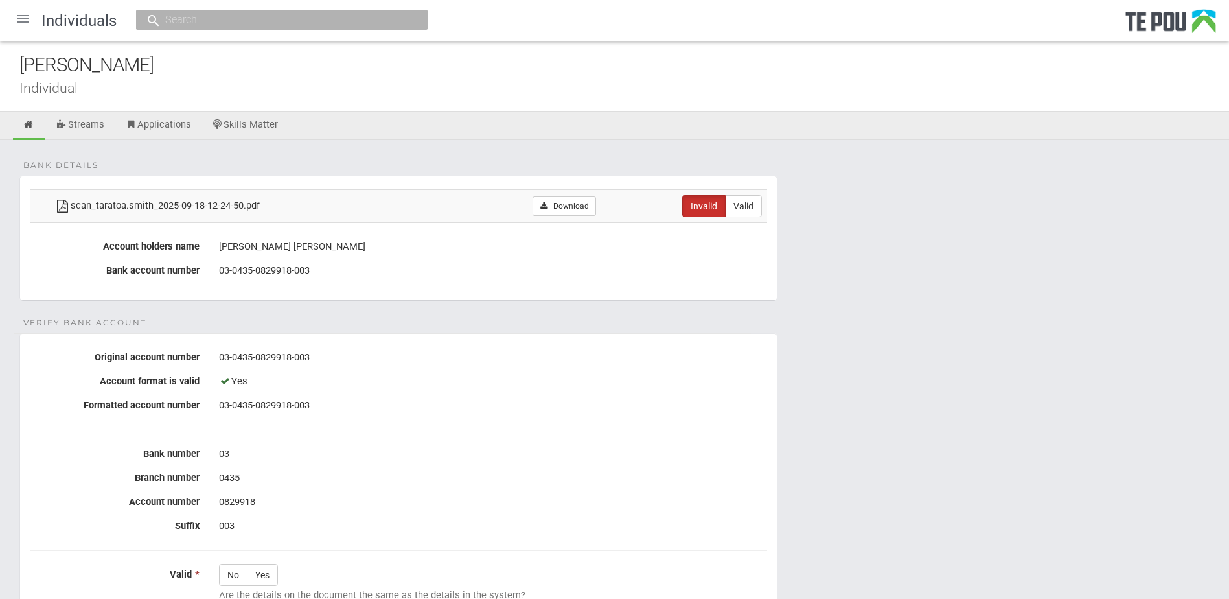
click at [372, 316] on form "Bank details scan_taratoa.smith_2025-09-18-12-24-50.pdf Download Invalid Valid …" at bounding box center [614, 496] width 1190 height 641
click at [555, 200] on link "Download" at bounding box center [564, 205] width 63 height 19
click at [364, 326] on form "Bank details scan_taratoa.smith_2025-09-18-12-24-50.pdf Download Invalid Valid …" at bounding box center [614, 496] width 1190 height 641
click at [582, 163] on div "Bank details scan_taratoa.smith_2025-09-18-12-24-50.pdf Download Invalid Valid …" at bounding box center [614, 485] width 1229 height 690
click at [29, 122] on icon at bounding box center [29, 125] width 12 height 10
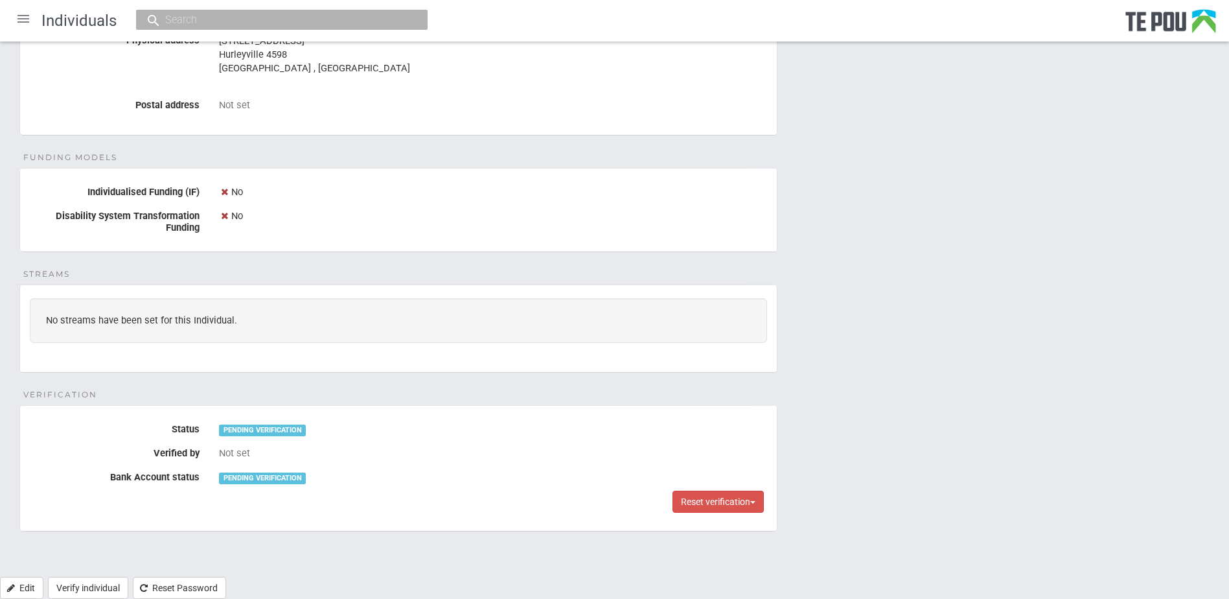
scroll to position [652, 0]
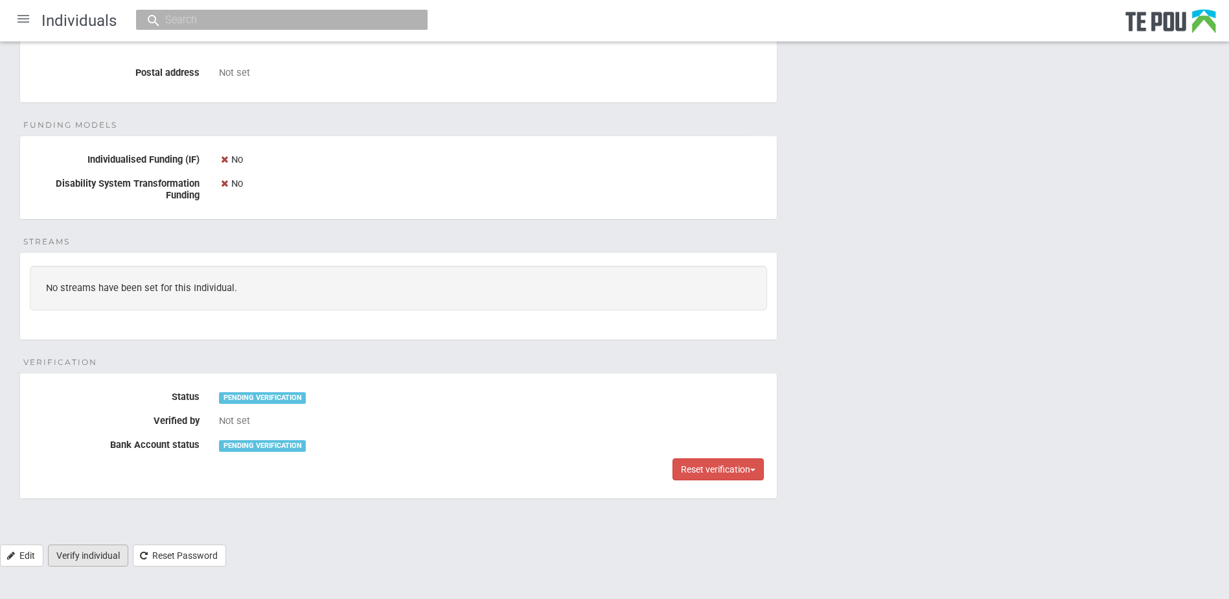
click at [104, 555] on link "Verify individual" at bounding box center [88, 555] width 80 height 22
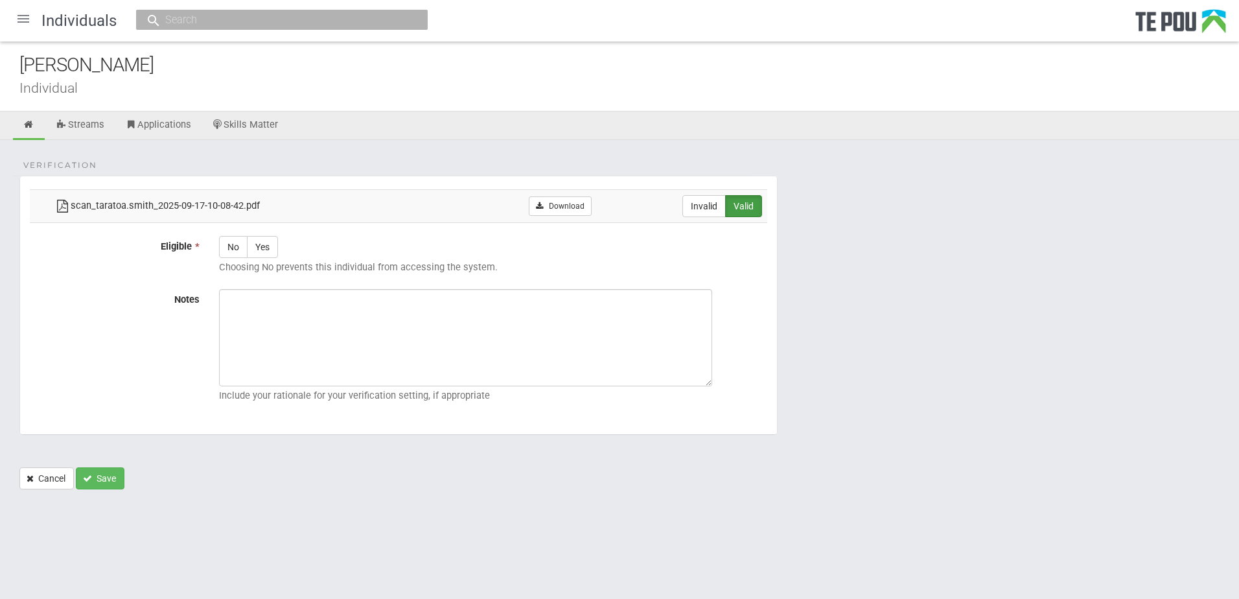
click at [516, 130] on ul "Streams Applications Skills Matter" at bounding box center [619, 125] width 1239 height 29
click at [575, 207] on link "Download" at bounding box center [560, 205] width 63 height 19
click at [25, 19] on div at bounding box center [23, 18] width 31 height 31
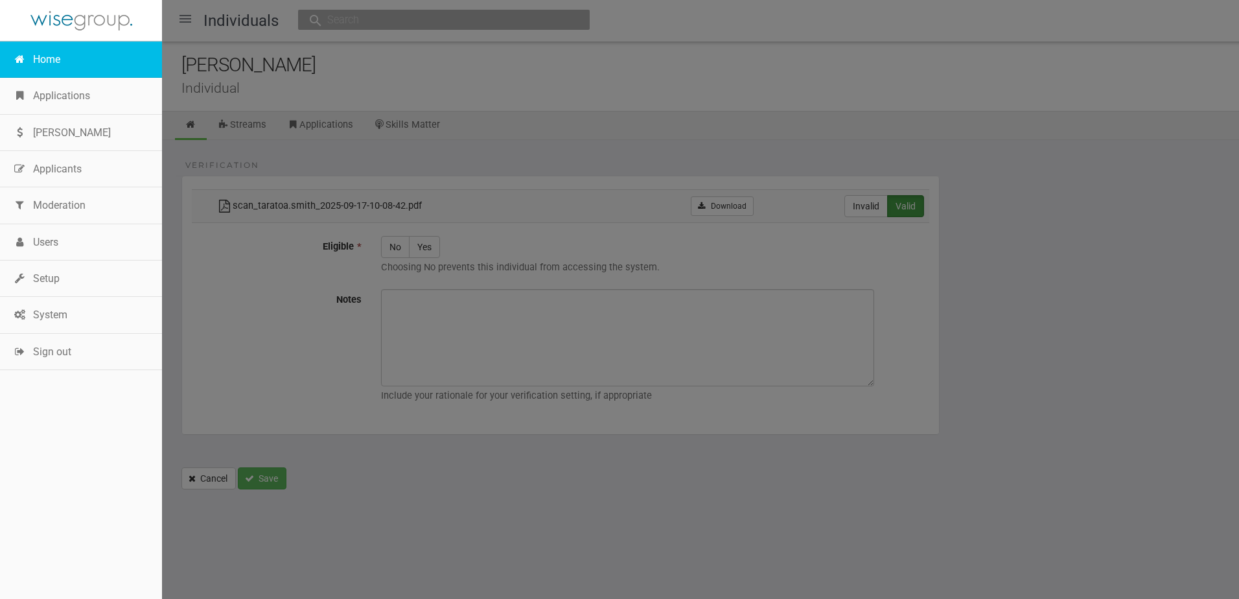
click at [62, 54] on link "Home" at bounding box center [81, 59] width 162 height 36
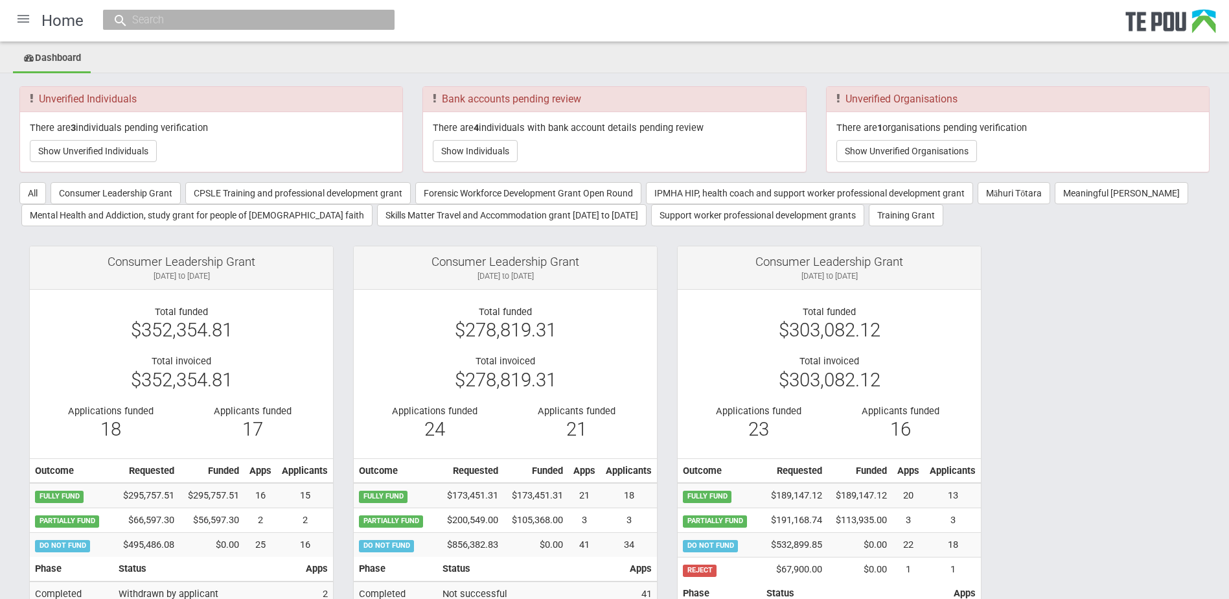
click at [29, 23] on div at bounding box center [23, 18] width 31 height 31
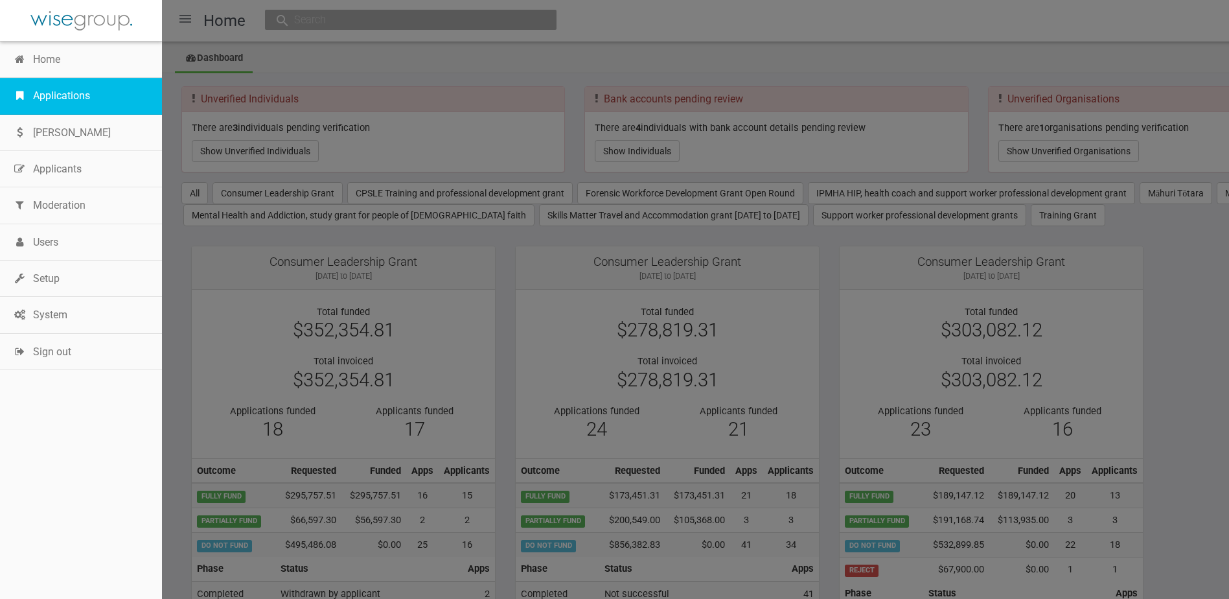
click at [74, 96] on link "Applications" at bounding box center [81, 96] width 162 height 36
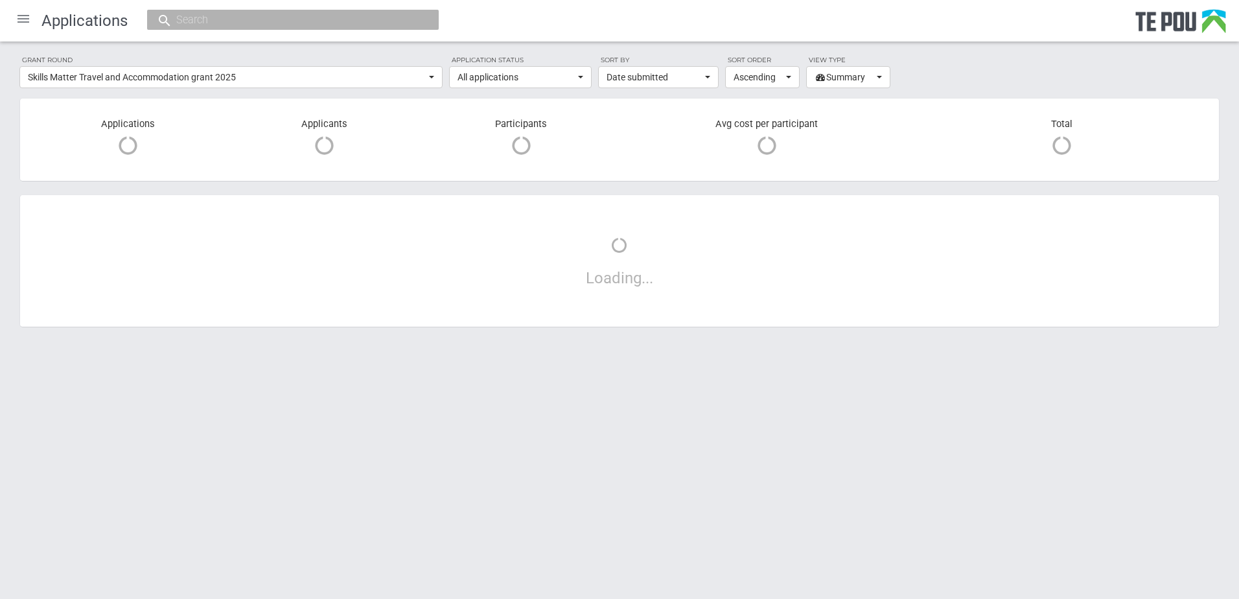
click at [1108, 87] on div "Grant round Skills Matter Travel and Accommodation grant 2025 All All grant rou…" at bounding box center [619, 197] width 1239 height 312
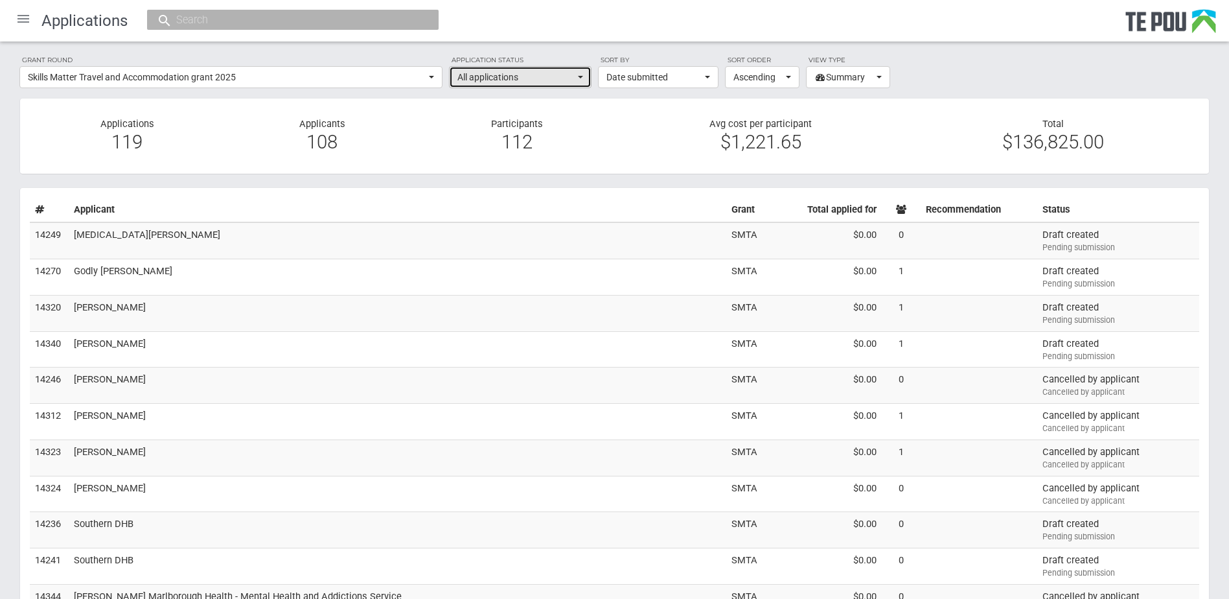
click at [528, 71] on span "All applications" at bounding box center [515, 77] width 117 height 13
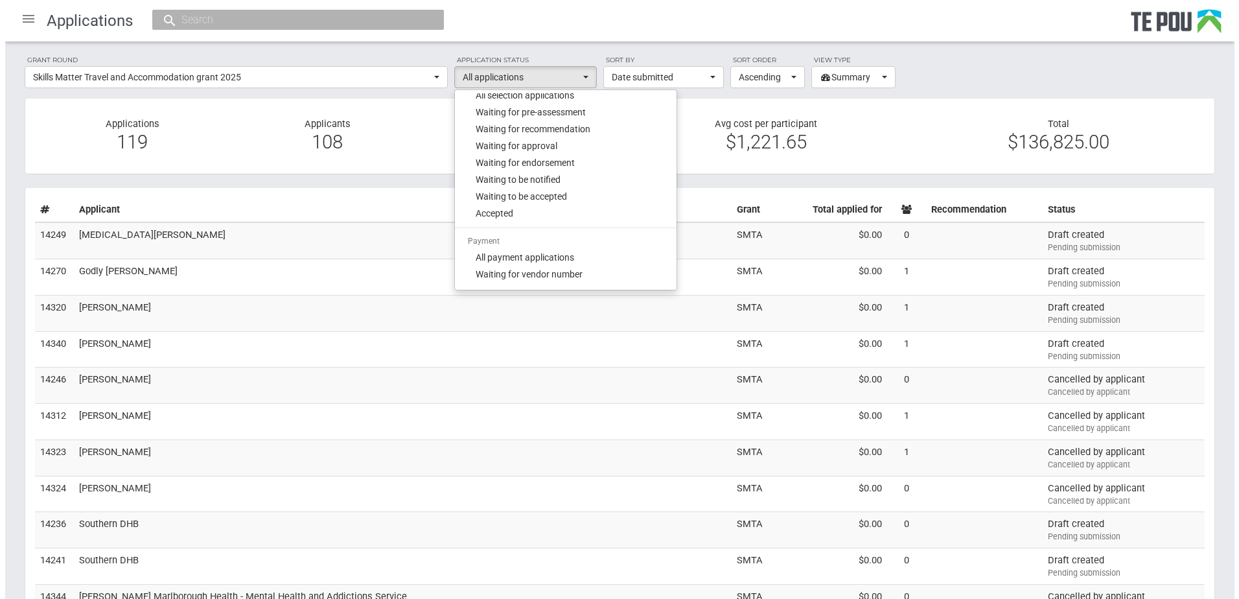
scroll to position [194, 0]
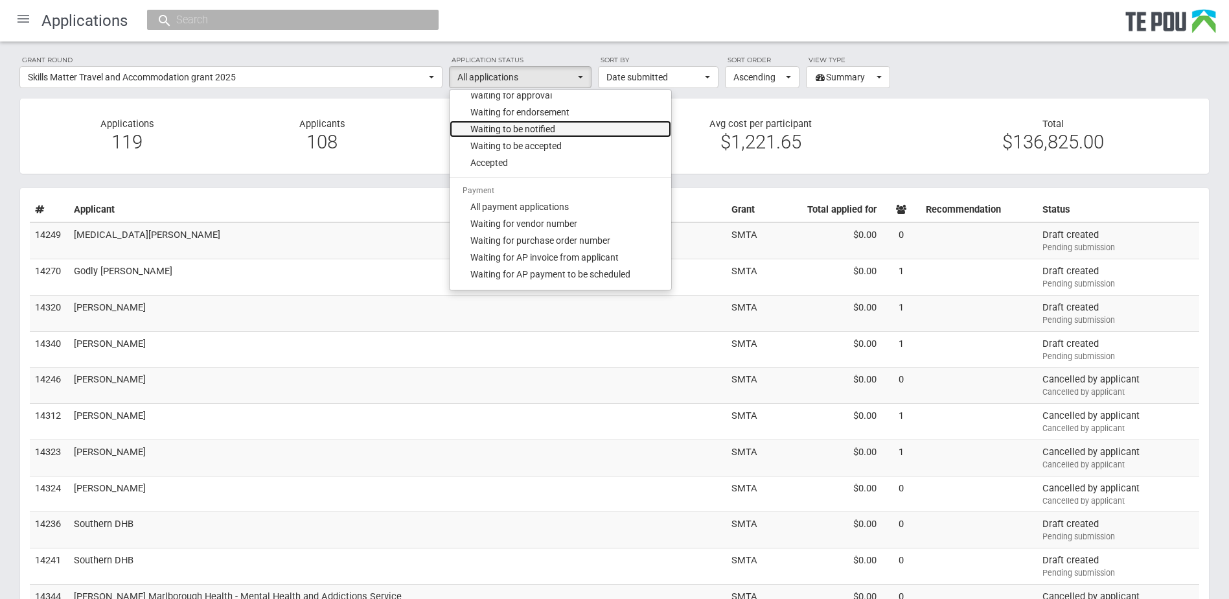
click at [565, 126] on link "Waiting to be notified" at bounding box center [561, 129] width 222 height 17
select select "135"
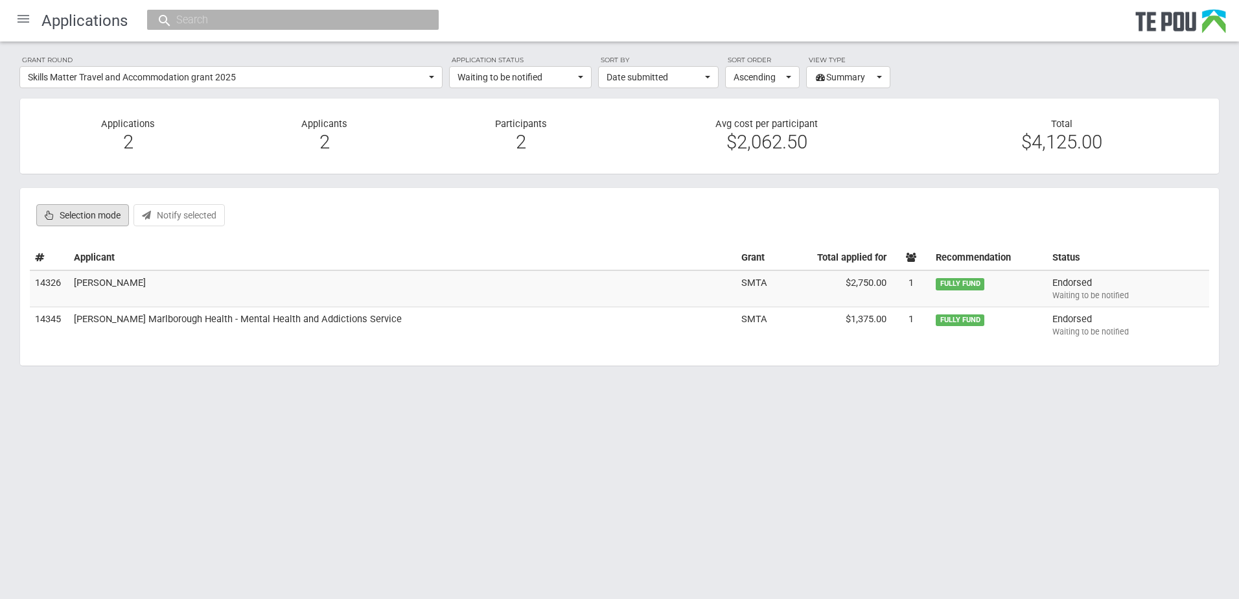
click at [102, 215] on label "Selection mode" at bounding box center [82, 215] width 93 height 22
checkbox input "true"
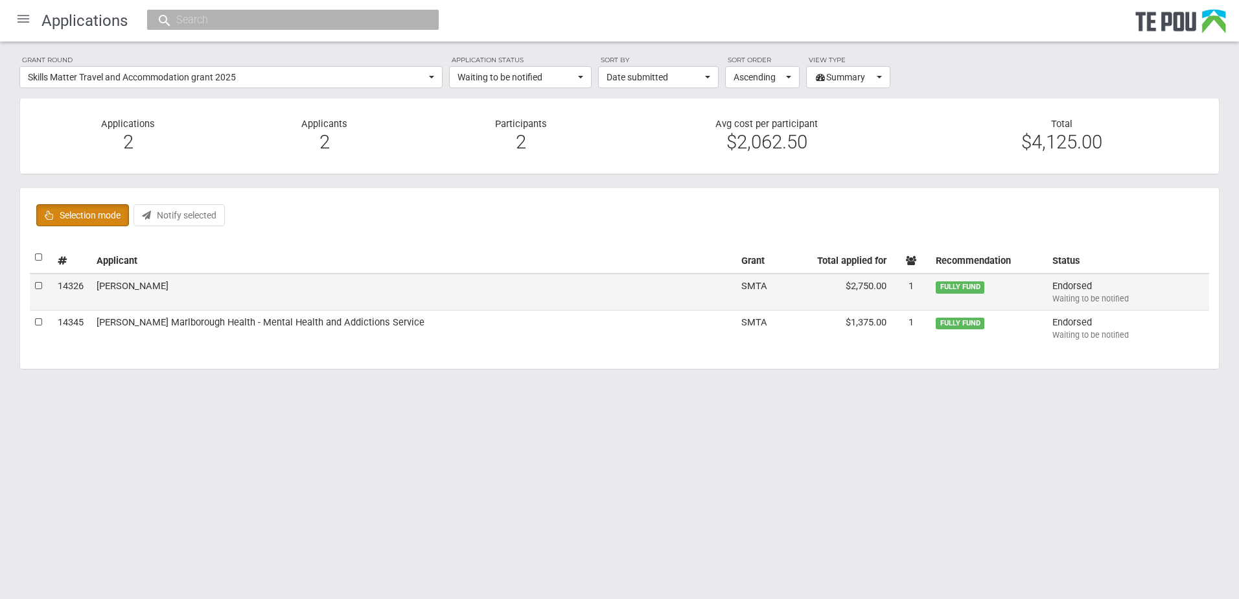
click at [41, 287] on label at bounding box center [39, 286] width 9 height 14
click at [35, 279] on input "checkbox" at bounding box center [34, 279] width 1 height 1
checkbox input "true"
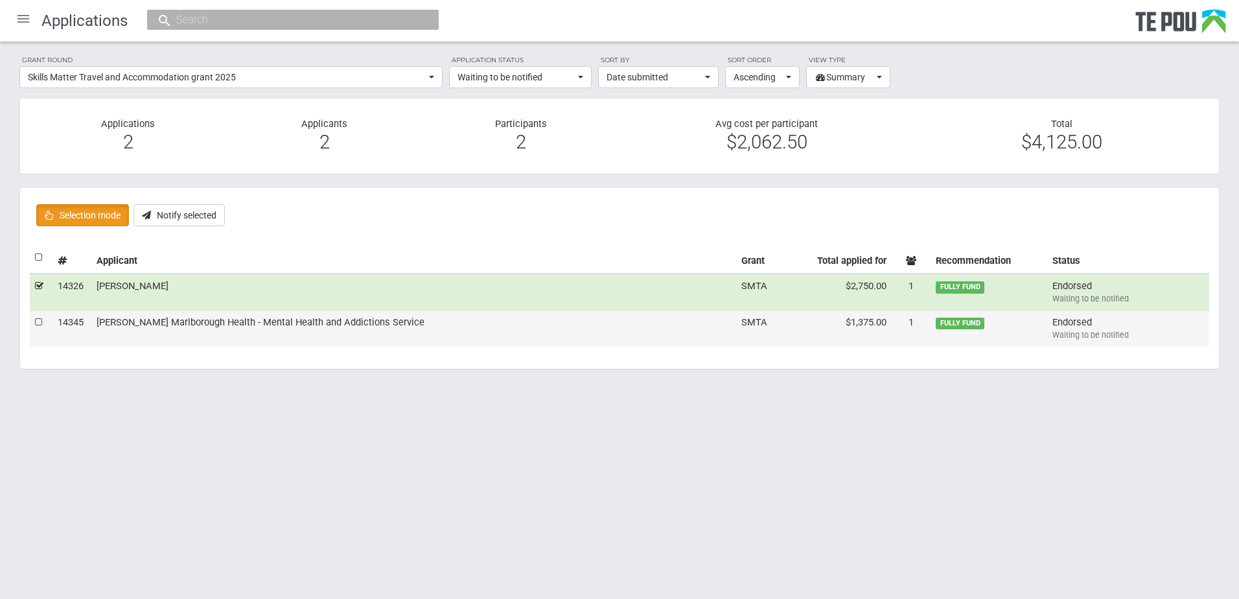
click at [38, 322] on label at bounding box center [39, 323] width 9 height 14
click at [35, 316] on input "checkbox" at bounding box center [34, 315] width 1 height 1
checkbox input "true"
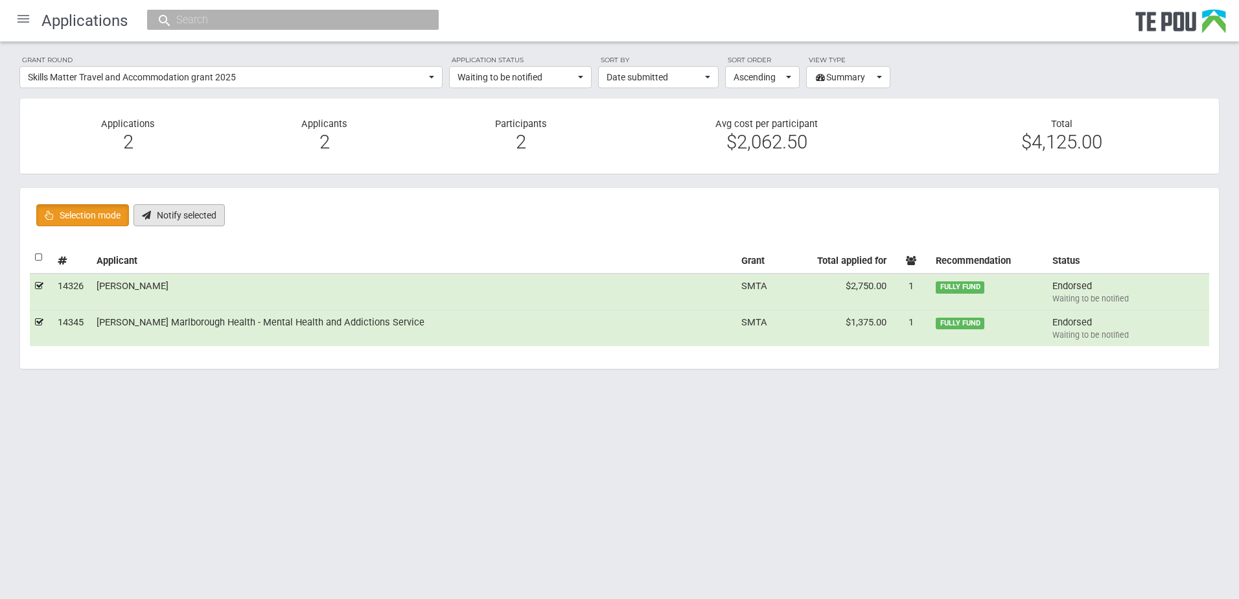
click at [182, 213] on button "Notify selected" at bounding box center [178, 215] width 91 height 22
checkbox input "false"
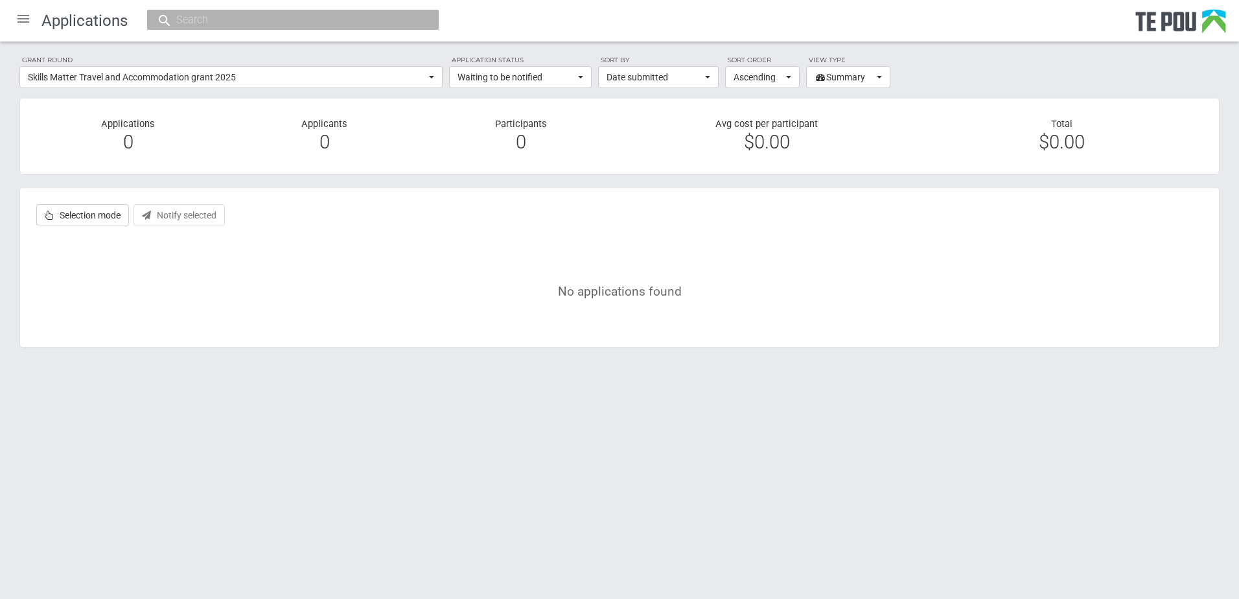
click at [29, 21] on div at bounding box center [23, 18] width 31 height 31
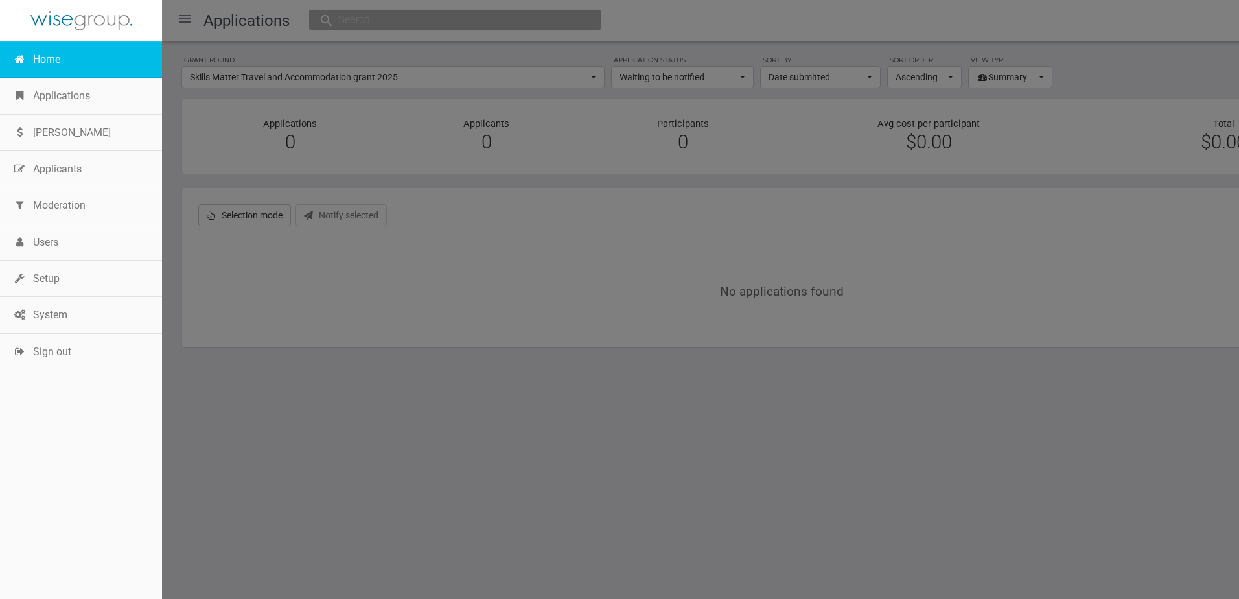
click at [38, 72] on link "Home" at bounding box center [81, 59] width 162 height 36
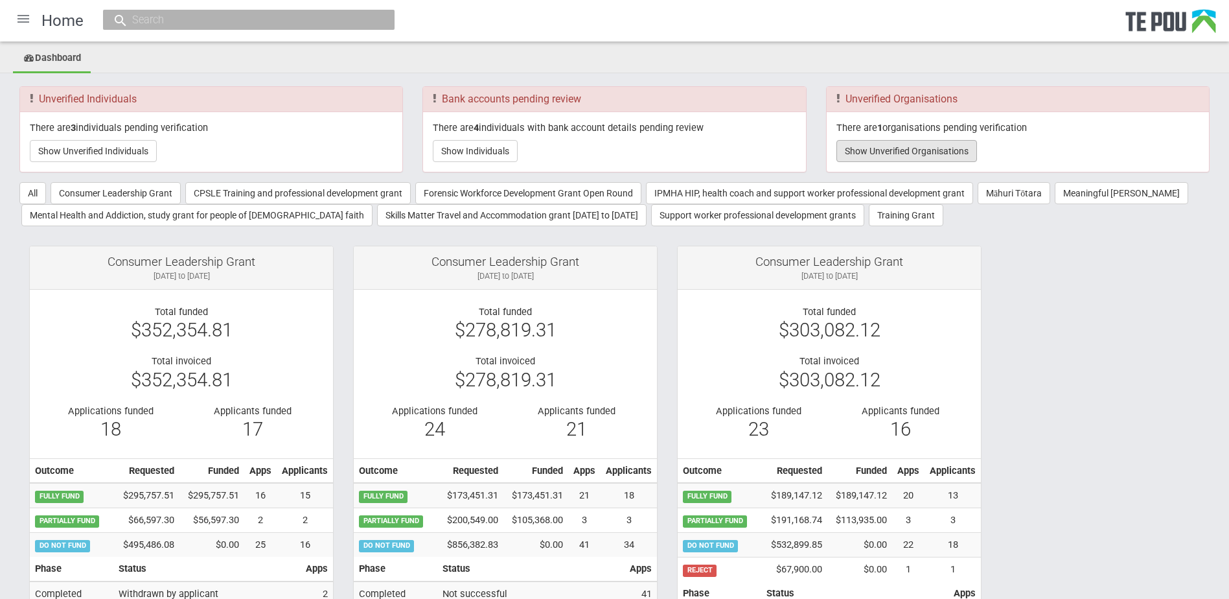
click at [854, 143] on button "Show Unverified Organisations" at bounding box center [907, 151] width 141 height 22
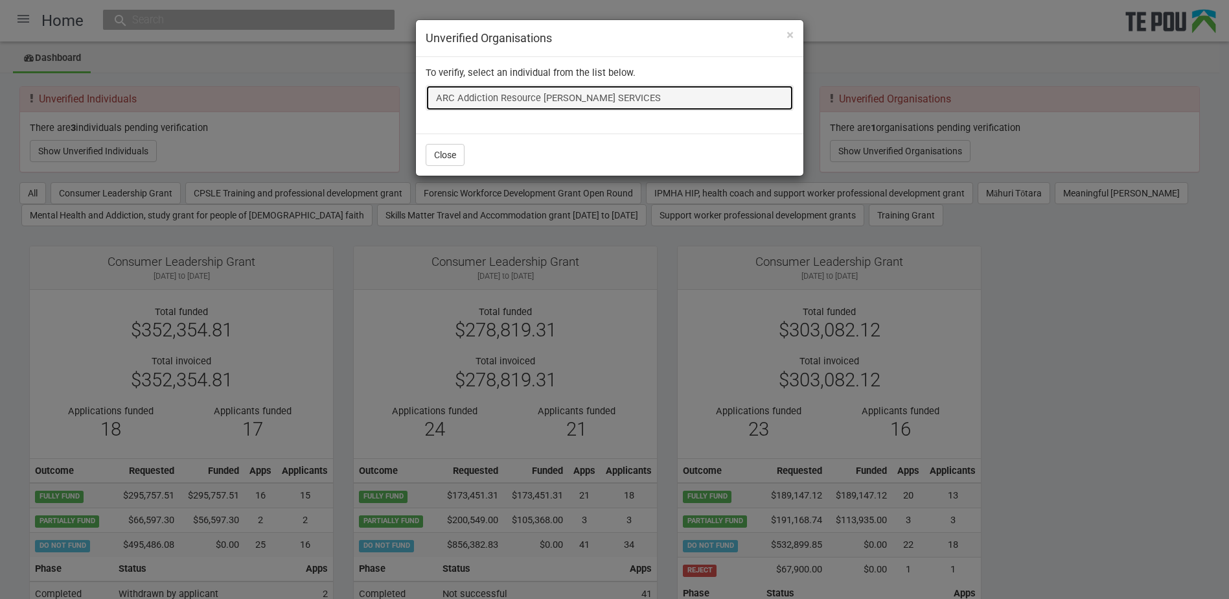
click at [614, 99] on link "ARC Addiction Resource [PERSON_NAME] SERVICES" at bounding box center [610, 98] width 368 height 26
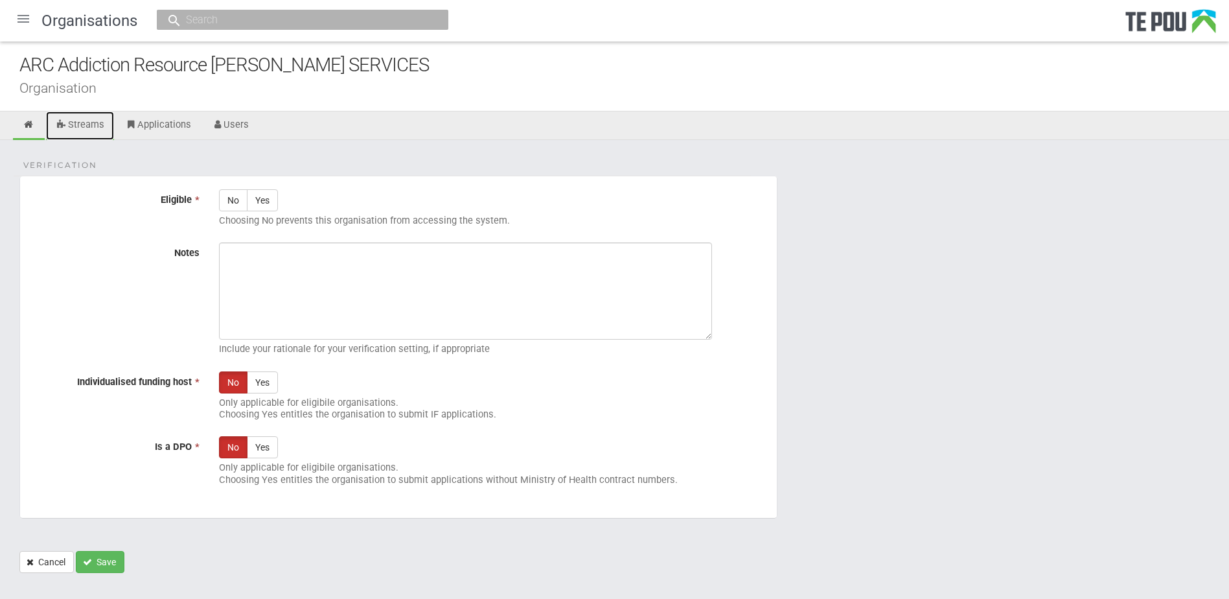
click at [86, 120] on link "Streams" at bounding box center [80, 125] width 68 height 29
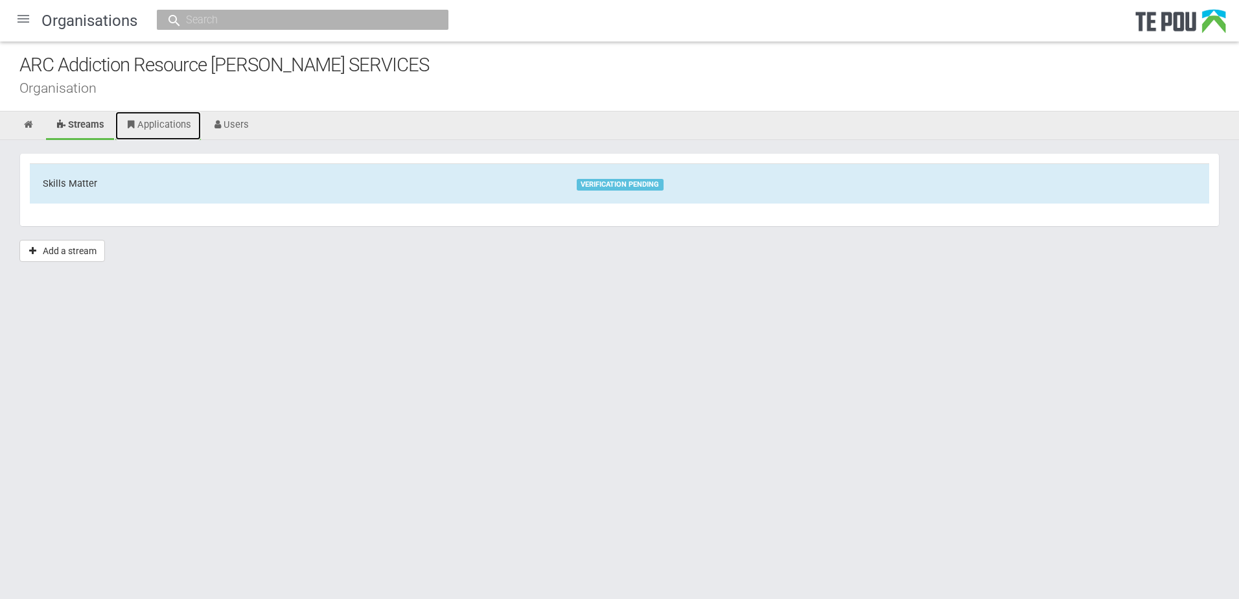
click at [172, 132] on link "Applications" at bounding box center [158, 125] width 86 height 29
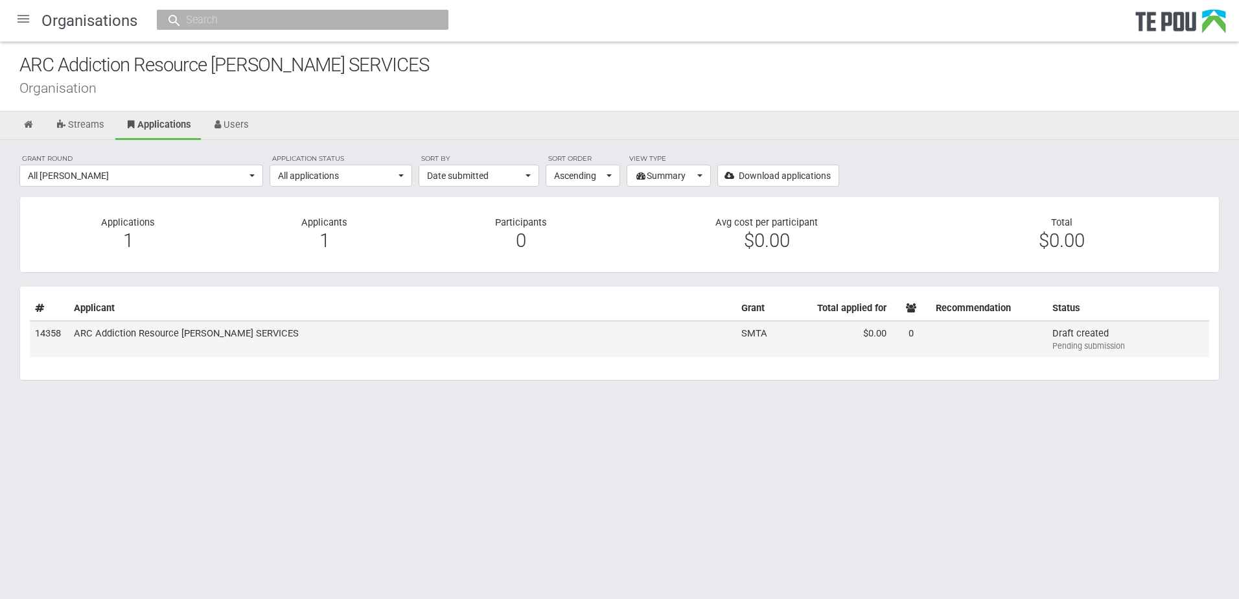
click at [756, 336] on td "SMTA" at bounding box center [755, 339] width 39 height 36
click at [752, 336] on td "SMTA" at bounding box center [755, 339] width 39 height 36
click at [953, 117] on ul "Streams Applications Users" at bounding box center [619, 125] width 1239 height 29
click at [950, 170] on div "Grant round All [PERSON_NAME] All All [PERSON_NAME] Skills Matter Travel and Ac…" at bounding box center [619, 273] width 1239 height 266
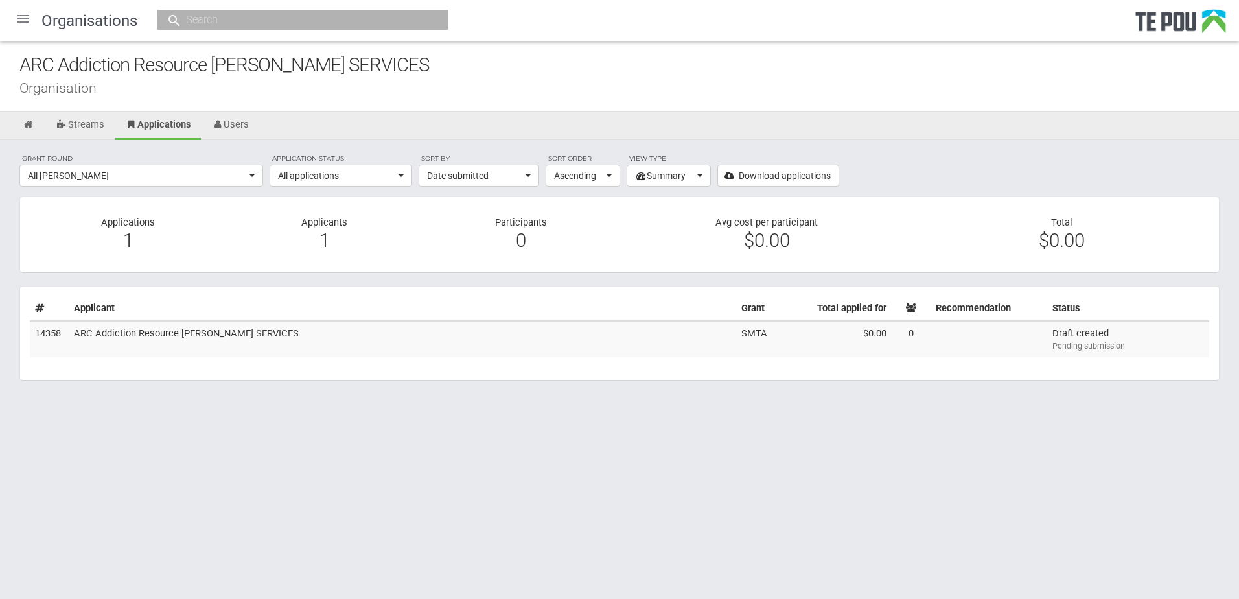
click at [897, 518] on html "Home Applications [PERSON_NAME] Applicants Organisations Individuals Moderation…" at bounding box center [619, 299] width 1239 height 599
click at [1011, 496] on html "Home Applications [PERSON_NAME] Applicants Organisations Individuals Moderation…" at bounding box center [619, 299] width 1239 height 599
click at [938, 455] on html "Home Applications [PERSON_NAME] Applicants Organisations Individuals Moderation…" at bounding box center [619, 299] width 1239 height 599
click at [947, 450] on html "Home Applications [PERSON_NAME] Applicants Organisations Individuals Moderation…" at bounding box center [619, 299] width 1239 height 599
click at [943, 472] on html "Home Applications [PERSON_NAME] Applicants Organisations Individuals Moderation…" at bounding box center [619, 299] width 1239 height 599
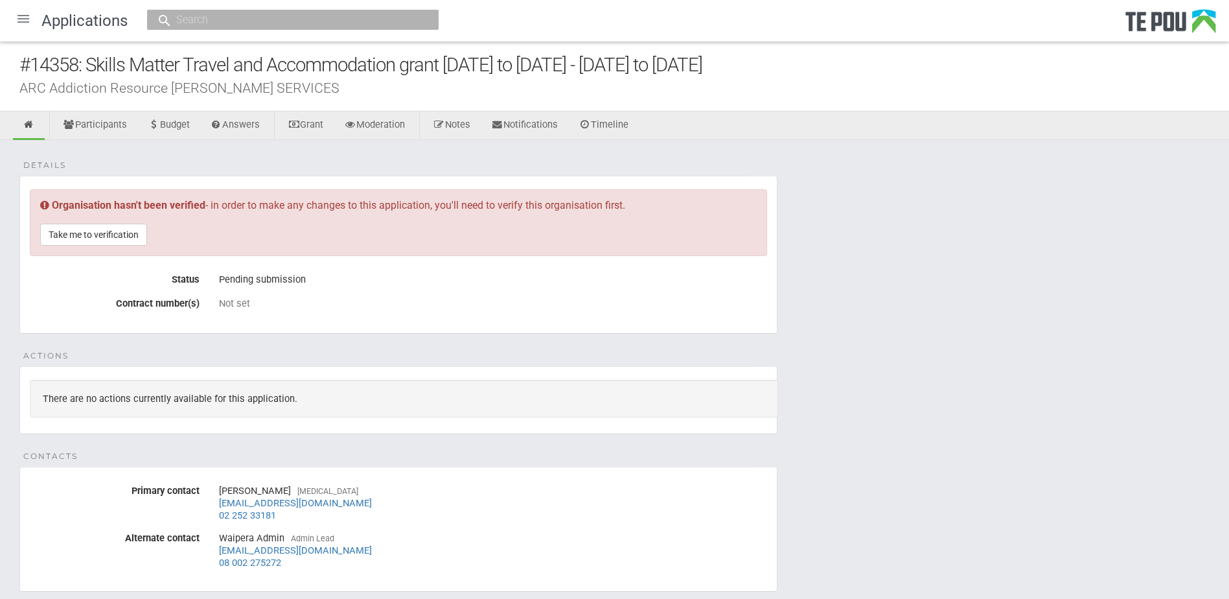
click at [892, 223] on div "Details Organisation hasn't been verified - in order to make any changes to thi…" at bounding box center [614, 456] width 1229 height 633
click at [330, 324] on fieldset "Details Organisation hasn't been verified - in order to make any changes to thi…" at bounding box center [398, 255] width 758 height 158
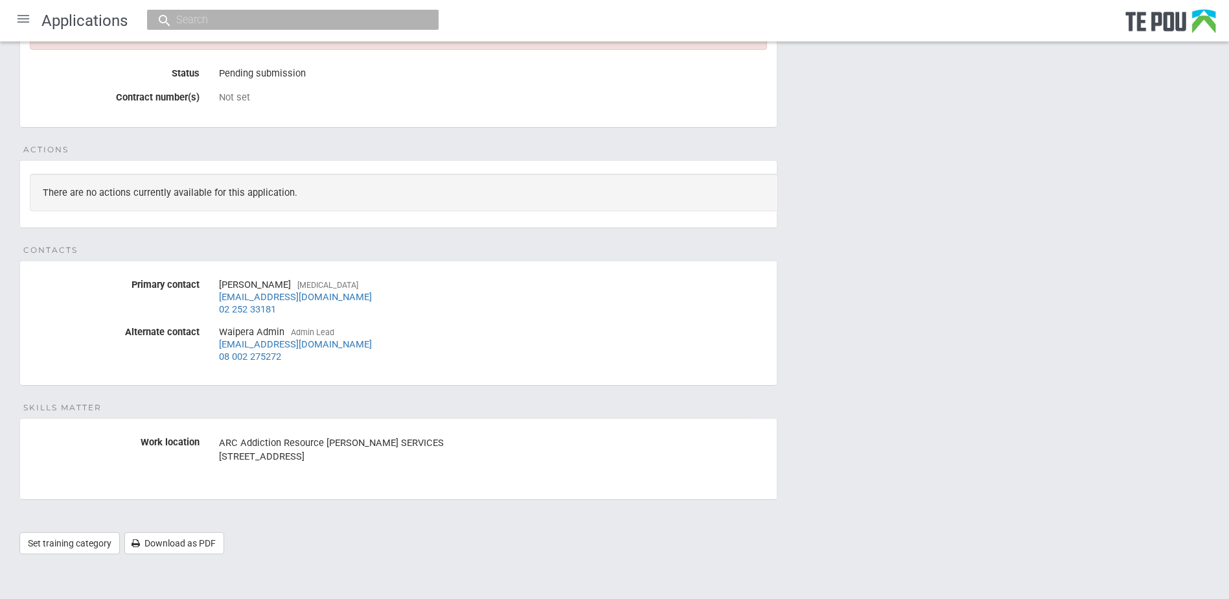
scroll to position [207, 0]
